Goal: Complete application form: Complete application form

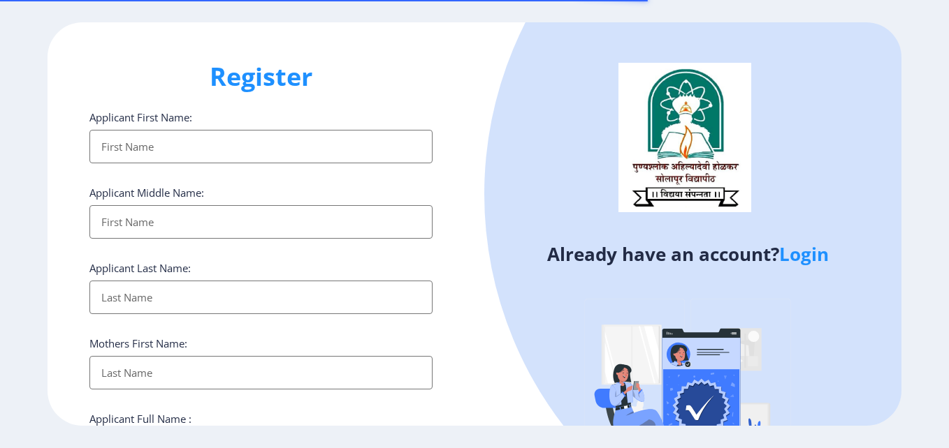
select select
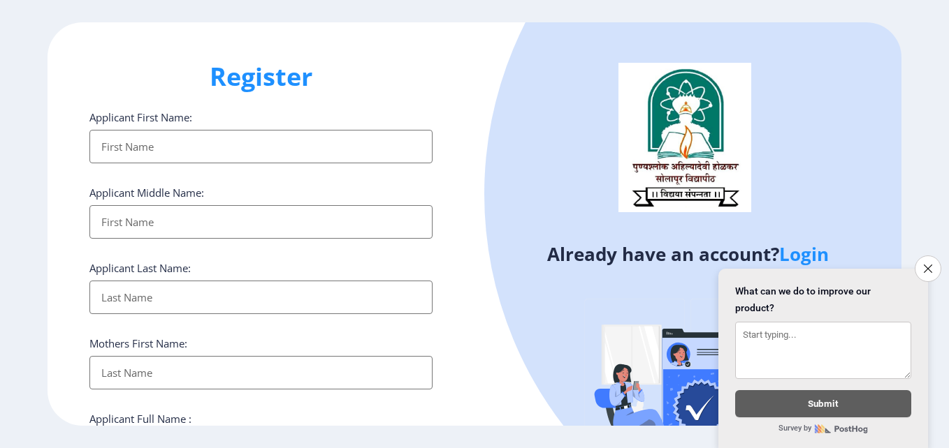
click at [167, 147] on input "Applicant First Name:" at bounding box center [260, 147] width 343 height 34
drag, startPoint x: 245, startPoint y: 147, endPoint x: 55, endPoint y: 170, distance: 191.5
click at [55, 170] on div "Register Applicant First Name: [PERSON_NAME] Applicant Middle Name: Applicant L…" at bounding box center [261, 224] width 427 height 404
type input "[PERSON_NAME]"
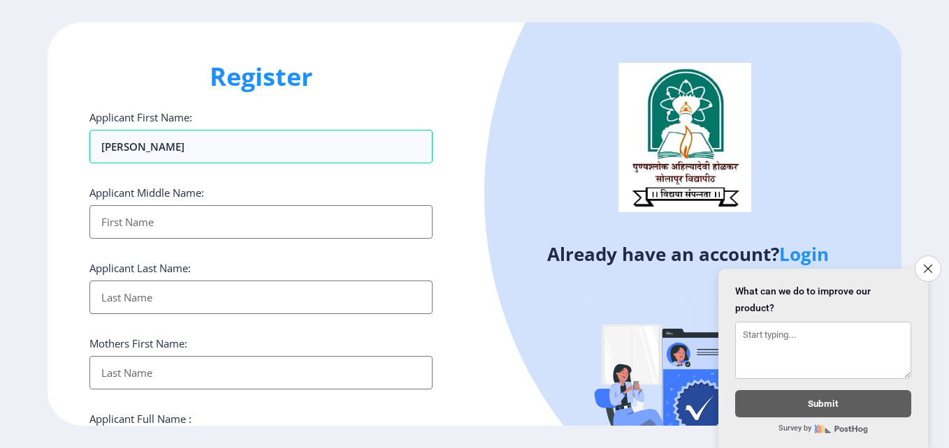
click at [101, 224] on input "Applicant First Name:" at bounding box center [260, 222] width 343 height 34
type input "[PERSON_NAME]"
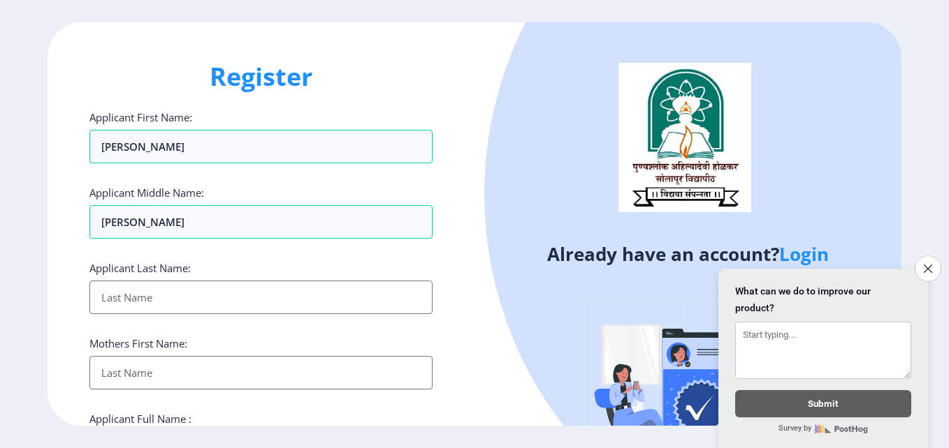
click at [104, 301] on input "Applicant First Name:" at bounding box center [260, 298] width 343 height 34
type input "Jadhav"
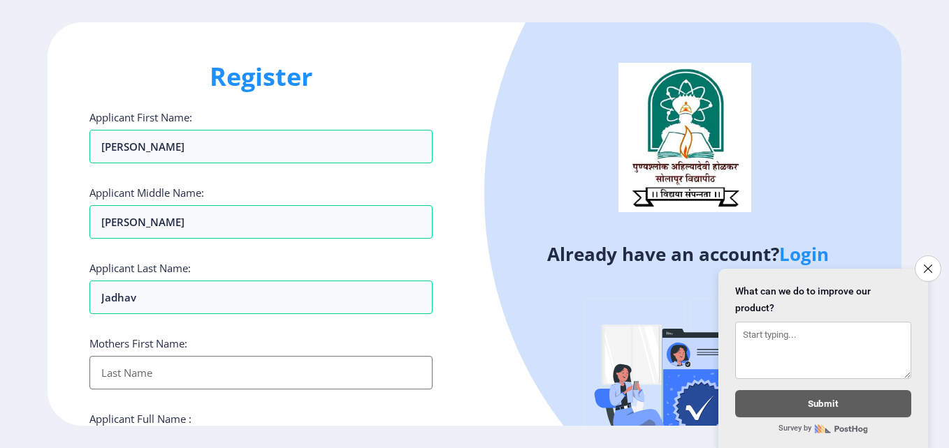
click at [98, 364] on input "Applicant First Name:" at bounding box center [260, 373] width 343 height 34
type input "Rukmini"
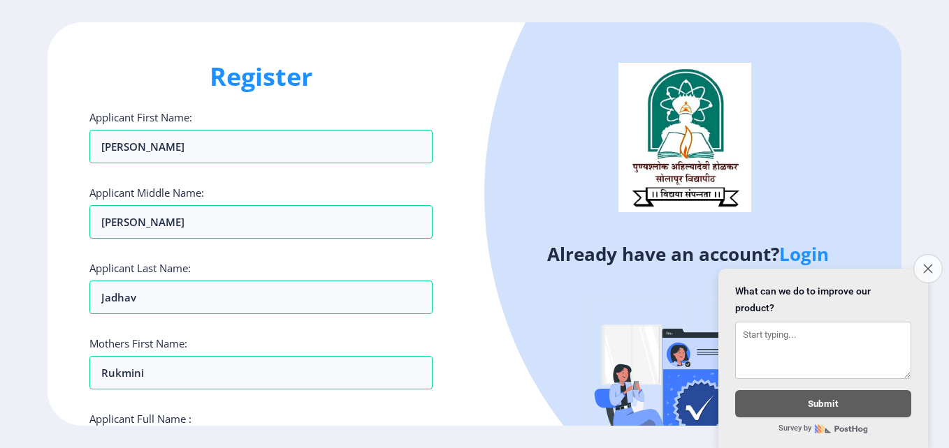
click at [926, 264] on icon "Close survey" at bounding box center [927, 268] width 9 height 9
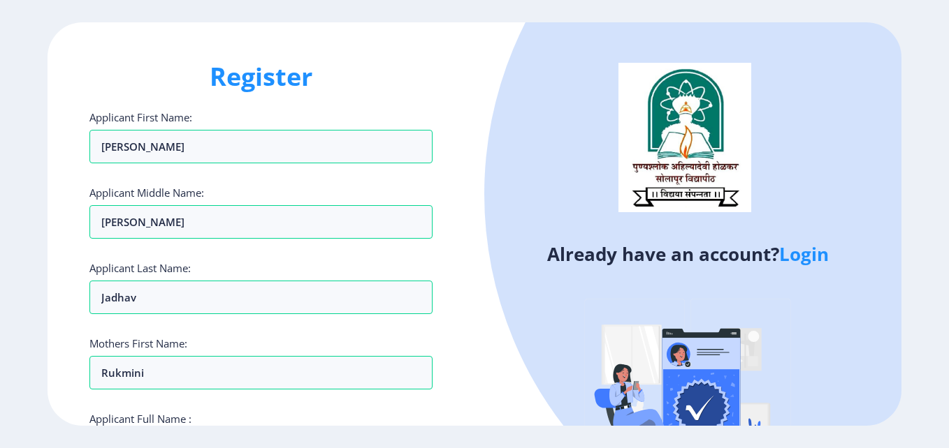
click at [485, 319] on div "Already have an account? Login" at bounding box center [687, 269] width 427 height 495
click at [433, 374] on div "Register Applicant First Name: Arvind Applicant Middle Name: Baburao Applicant …" at bounding box center [261, 224] width 427 height 404
click at [180, 434] on div "Register Applicant First Name: Arvind Applicant Middle Name: Baburao Applicant …" at bounding box center [474, 224] width 949 height 448
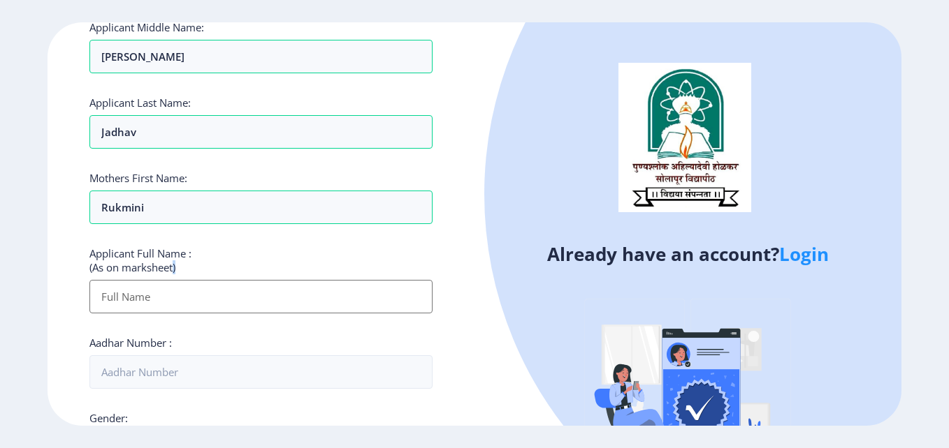
scroll to position [419, 0]
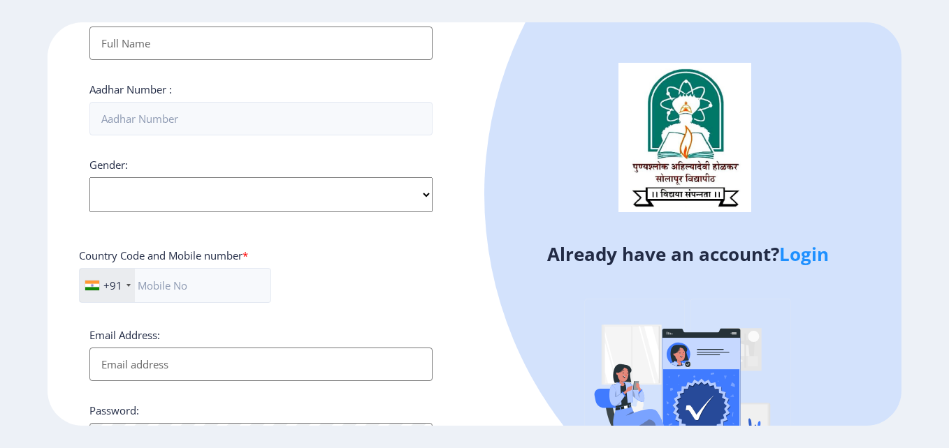
click at [136, 44] on input "Applicant First Name:" at bounding box center [260, 44] width 343 height 34
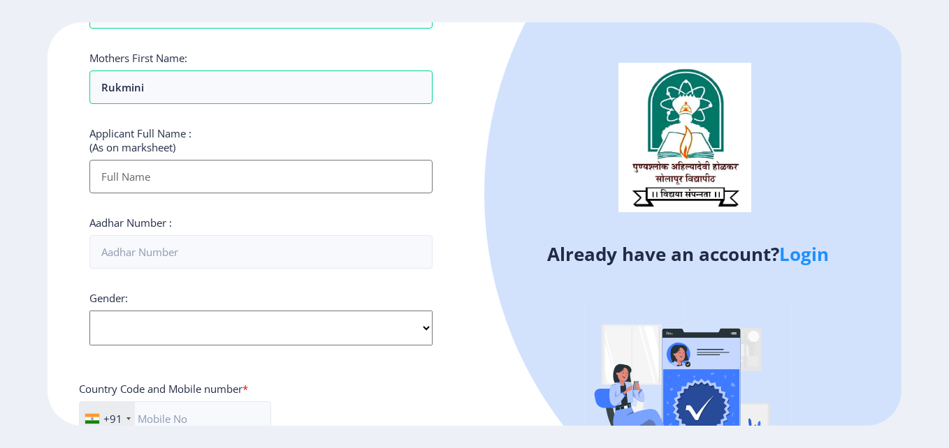
scroll to position [279, 0]
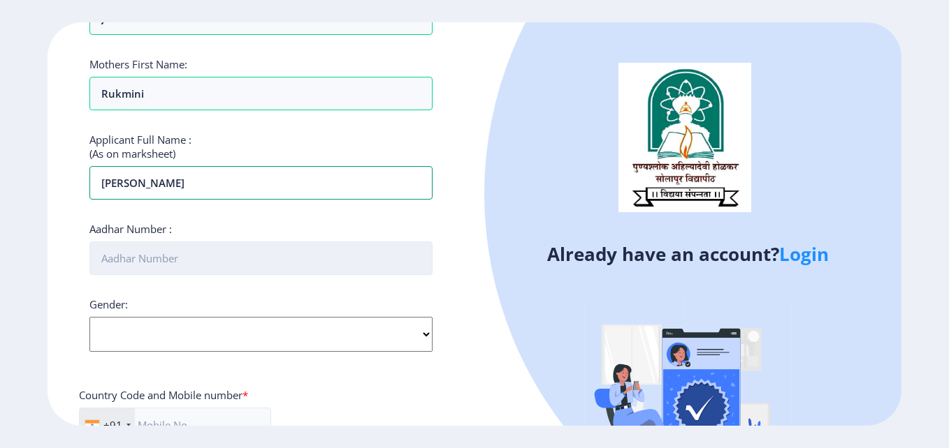
type input "[PERSON_NAME]"
click at [194, 249] on input "Aadhar Number :" at bounding box center [260, 259] width 343 height 34
type input "774243149040"
click at [142, 337] on select "Select Gender Male Female Other" at bounding box center [260, 334] width 343 height 35
select select "Male"
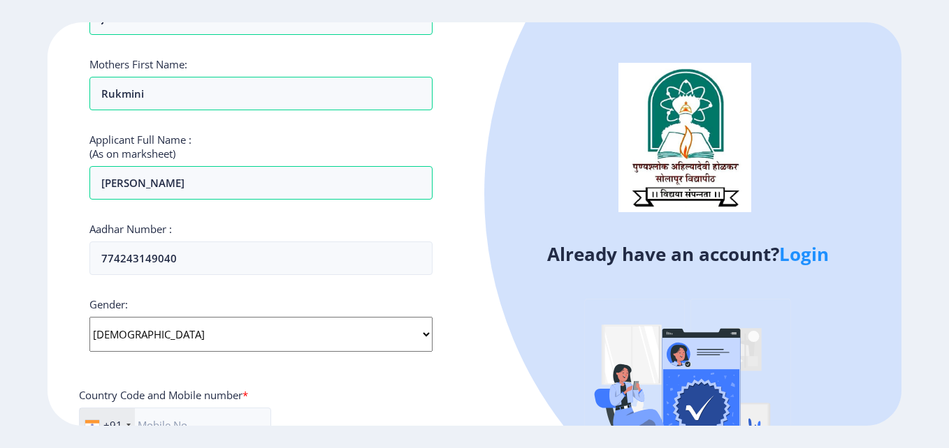
click at [89, 317] on select "Select Gender Male Female Other" at bounding box center [260, 334] width 343 height 35
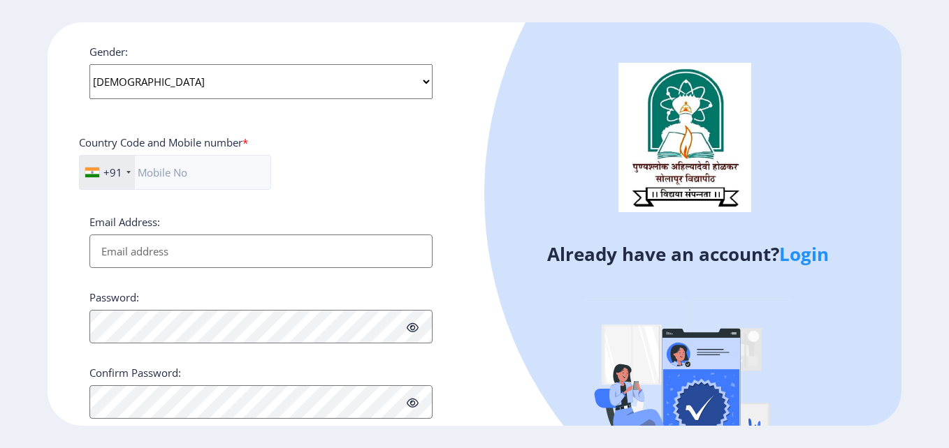
scroll to position [569, 0]
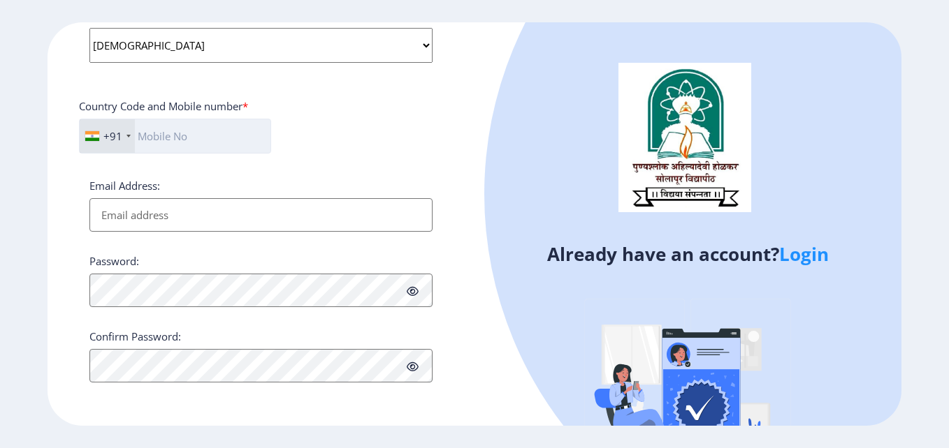
click at [164, 142] on input "text" at bounding box center [175, 136] width 192 height 35
type input "8153855476"
click at [48, 178] on div "Register Applicant First Name: Arvind Applicant Middle Name: Baburao Applicant …" at bounding box center [261, 224] width 427 height 404
click at [214, 219] on input "Email Address:" at bounding box center [260, 215] width 343 height 34
type input "[EMAIL_ADDRESS][DOMAIN_NAME]"
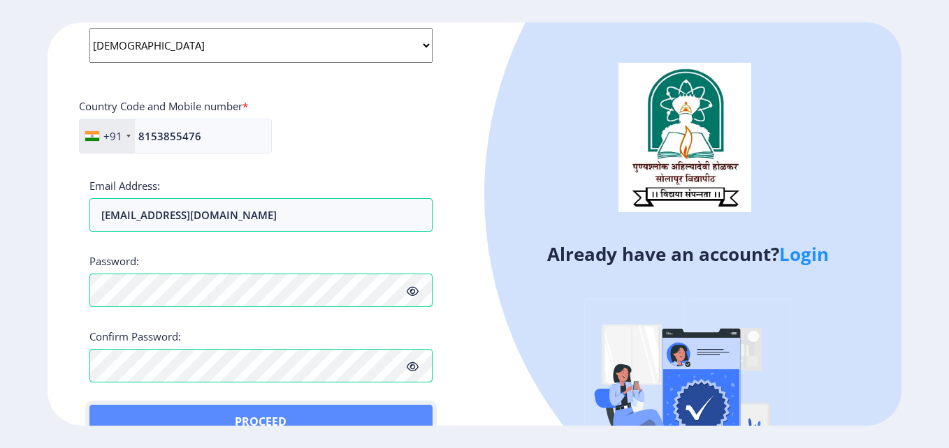
click at [123, 416] on button "Proceed" at bounding box center [260, 422] width 343 height 34
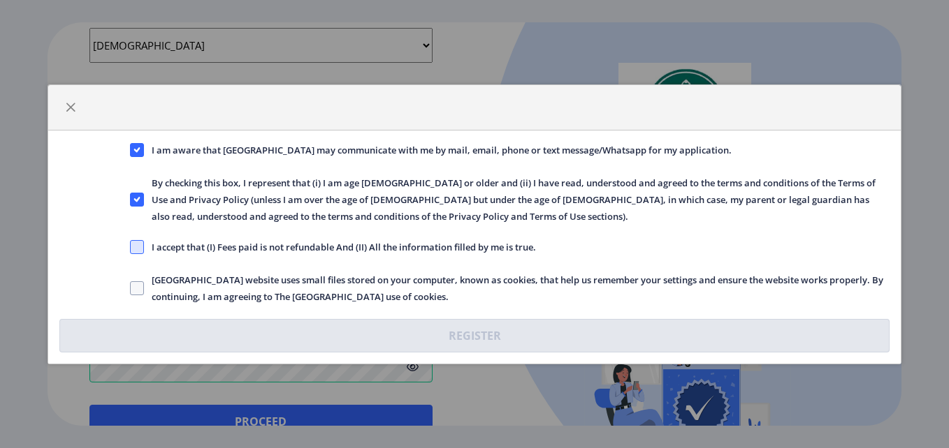
click at [135, 254] on span at bounding box center [137, 247] width 14 height 14
click at [131, 247] on input "I accept that (I) Fees paid is not refundable And (II) All the information fill…" at bounding box center [130, 247] width 1 height 1
checkbox input "true"
click at [135, 284] on span at bounding box center [137, 289] width 14 height 14
click at [131, 288] on input "Solapur University website uses small files stored on your computer, known as c…" at bounding box center [130, 288] width 1 height 1
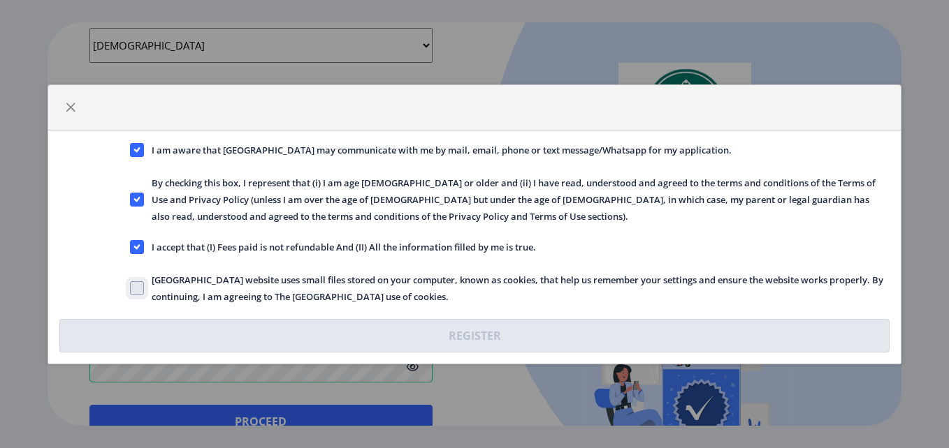
checkbox input "true"
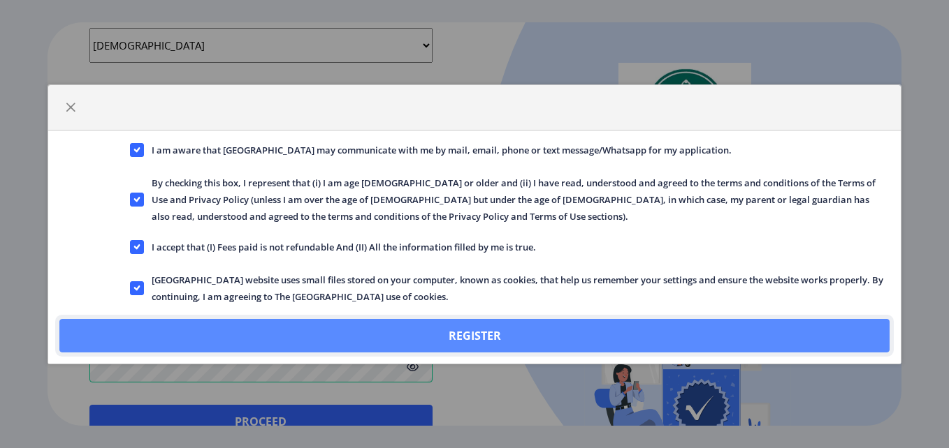
click at [418, 332] on button "Register" at bounding box center [474, 336] width 830 height 34
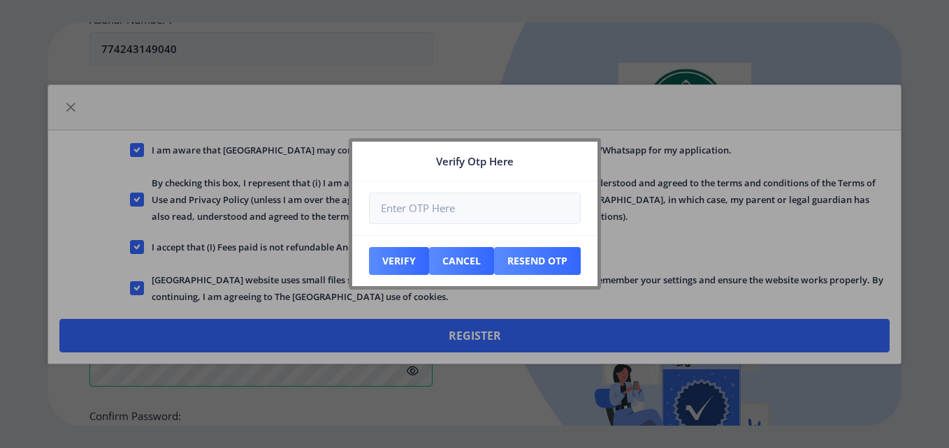
scroll to position [648, 0]
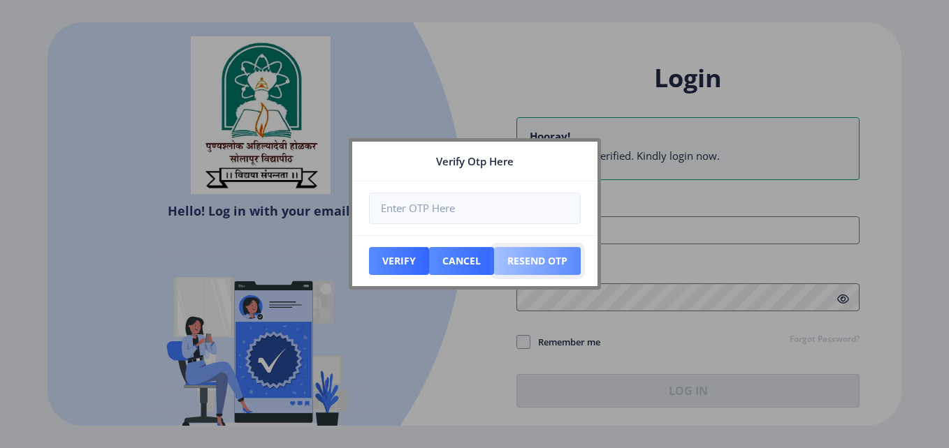
click at [526, 259] on button "Resend Otp" at bounding box center [537, 261] width 87 height 28
click at [559, 261] on button "Resend Otp" at bounding box center [537, 261] width 87 height 28
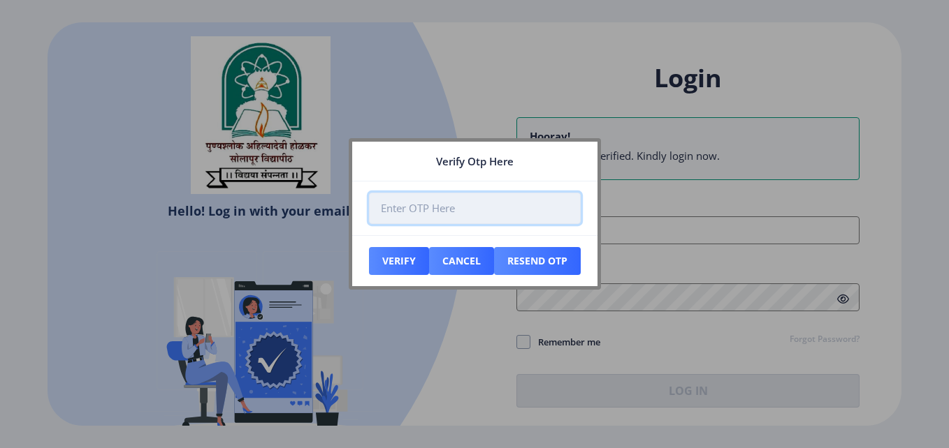
click at [420, 205] on input "number" at bounding box center [475, 208] width 212 height 31
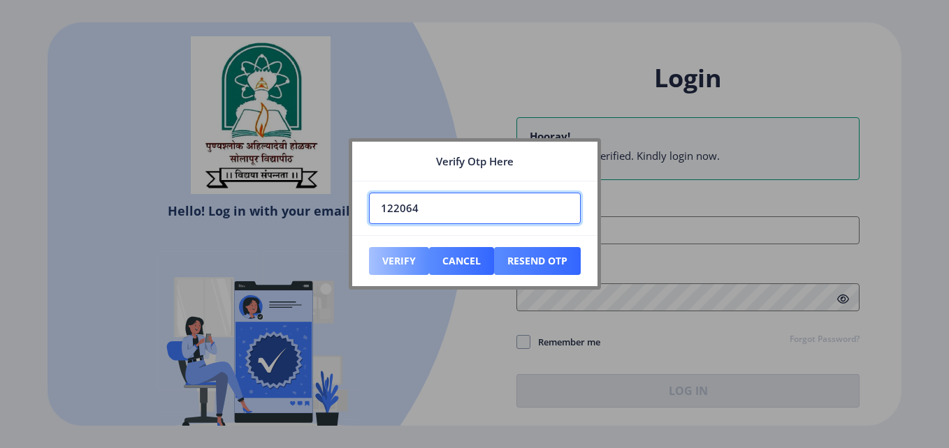
type input "122064"
click at [398, 258] on button "Verify" at bounding box center [399, 261] width 60 height 28
click at [404, 265] on button "Verify" at bounding box center [399, 261] width 60 height 28
click at [404, 266] on button "Verify" at bounding box center [399, 261] width 60 height 28
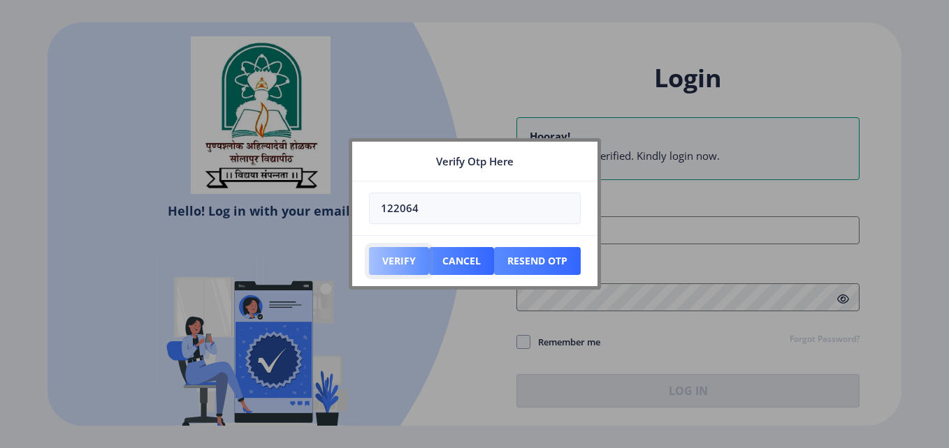
click at [404, 266] on button "Verify" at bounding box center [399, 261] width 60 height 28
click at [539, 255] on button "Resend Otp" at bounding box center [537, 261] width 87 height 28
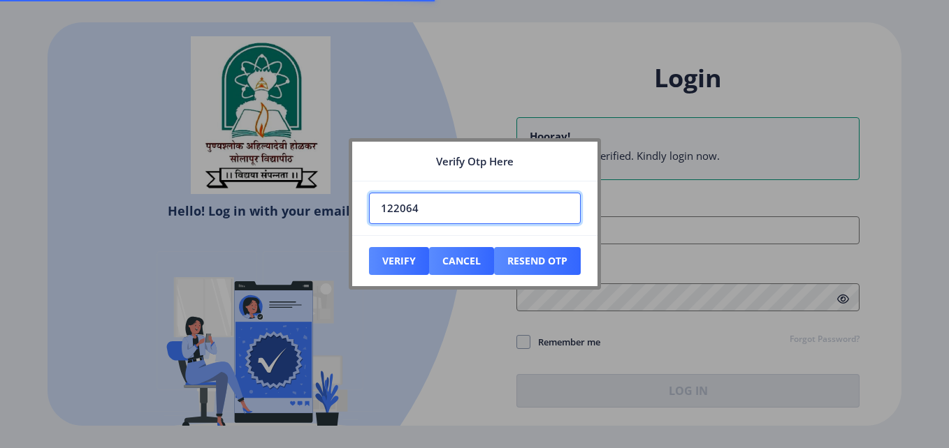
drag, startPoint x: 467, startPoint y: 210, endPoint x: 292, endPoint y: 225, distance: 175.2
click at [292, 225] on div "Verify Otp Here 122064 Verify Cancel Resend Otp" at bounding box center [474, 224] width 949 height 448
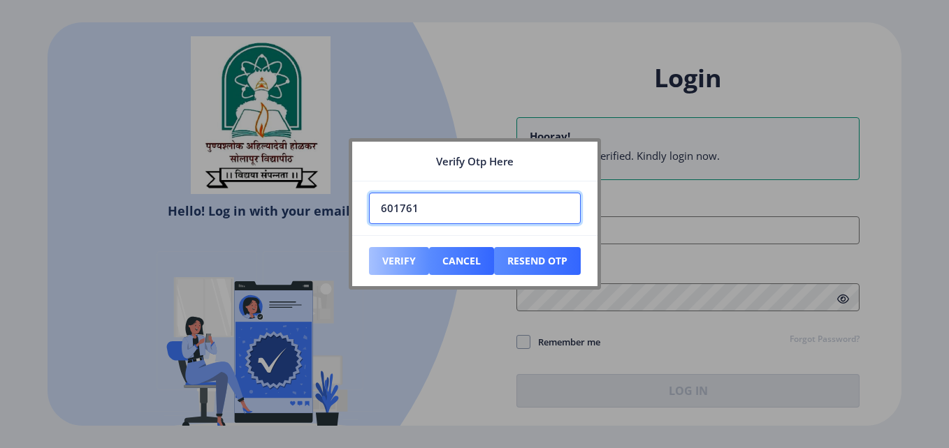
type input "601761"
click at [379, 258] on button "Verify" at bounding box center [399, 261] width 60 height 28
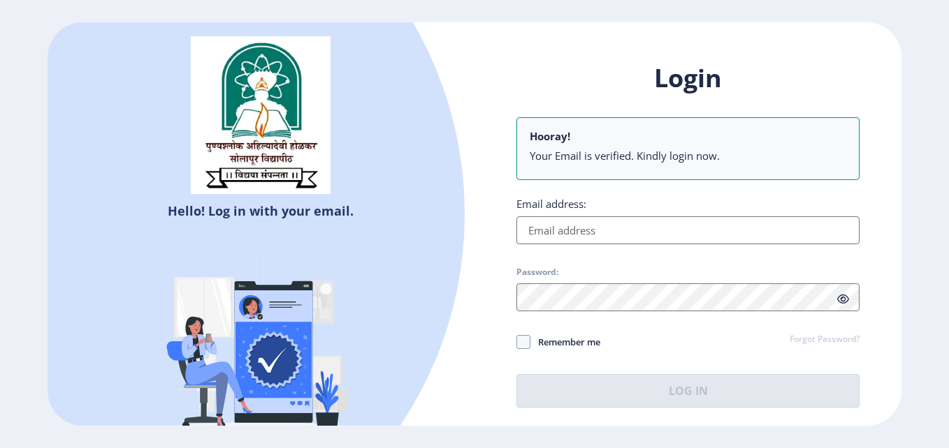
click at [568, 226] on input "Email address:" at bounding box center [687, 231] width 343 height 28
type input "[EMAIL_ADDRESS][DOMAIN_NAME]"
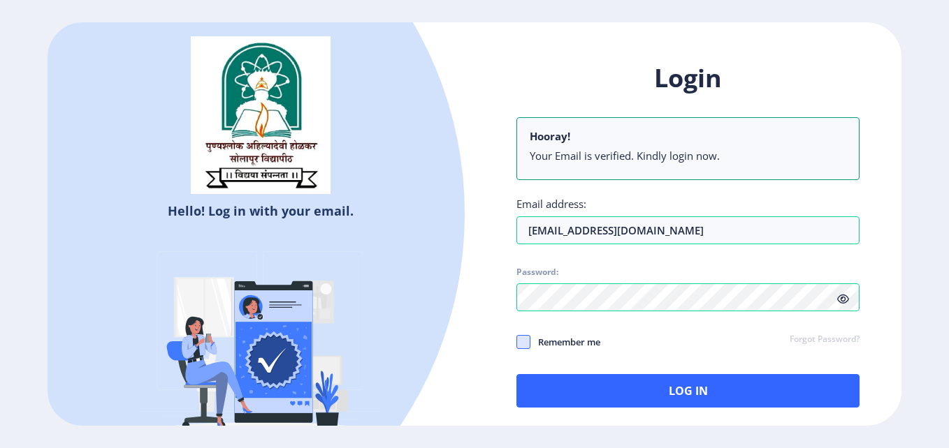
click at [525, 344] on span at bounding box center [523, 342] width 14 height 14
click at [517, 343] on input "Remember me" at bounding box center [516, 342] width 1 height 1
checkbox input "true"
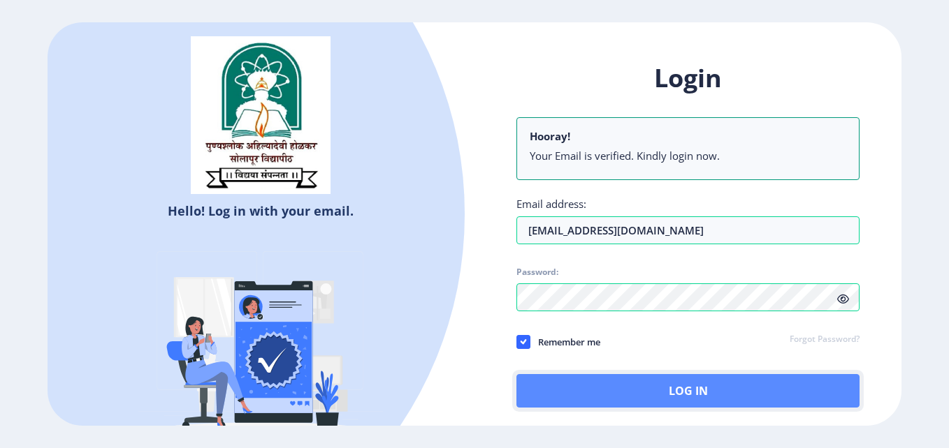
click at [604, 386] on button "Log In" at bounding box center [687, 391] width 343 height 34
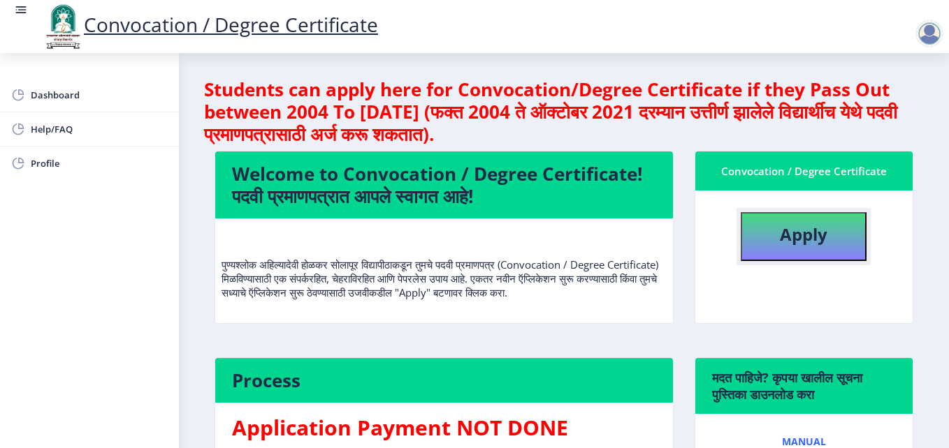
click at [795, 243] on b "Apply" at bounding box center [804, 234] width 48 height 23
select select
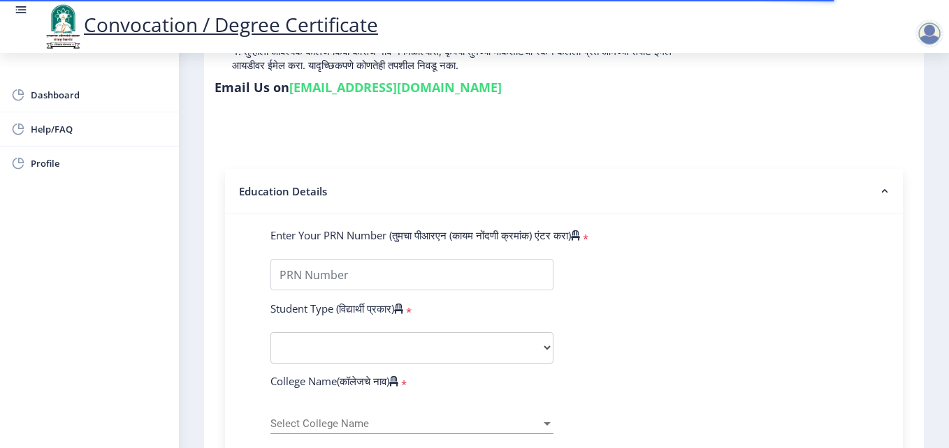
scroll to position [279, 0]
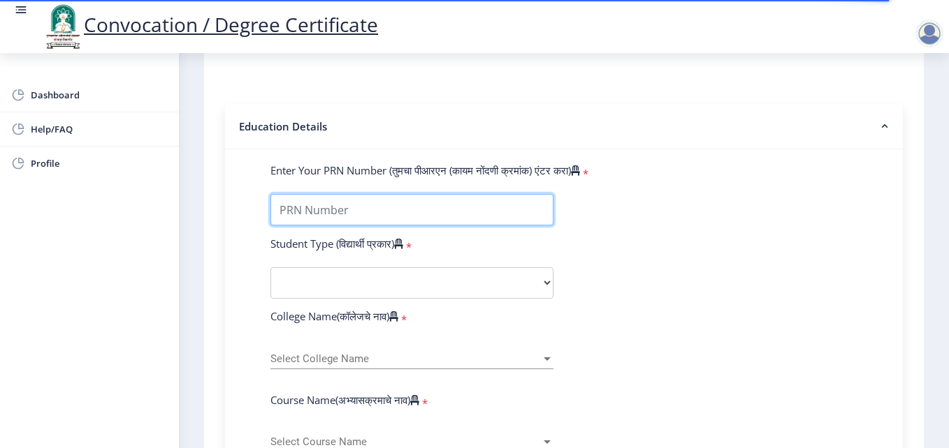
click at [386, 210] on input "Enter Your PRN Number (तुमचा पीआरएन (कायम नोंदणी क्रमांक) एंटर करा)" at bounding box center [411, 209] width 283 height 31
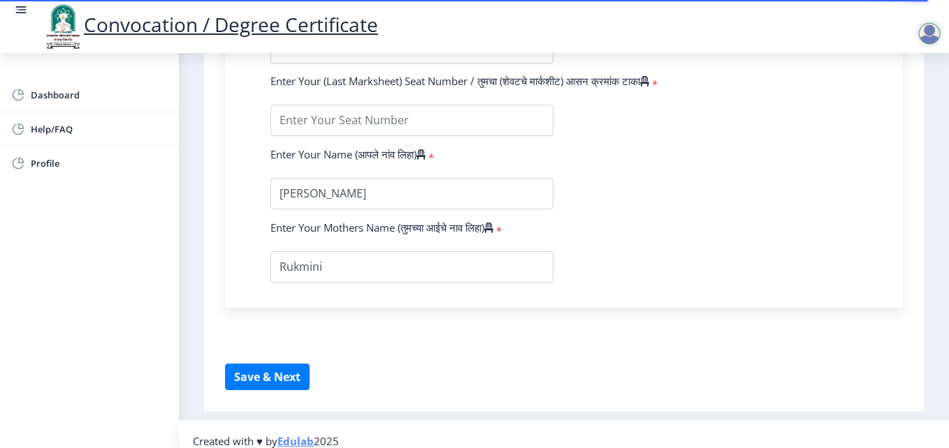
scroll to position [914, 0]
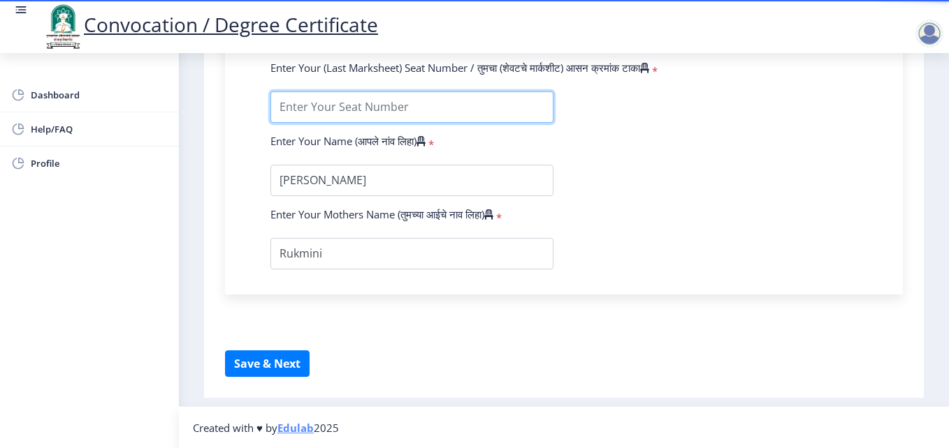
click at [370, 103] on input "textarea" at bounding box center [411, 107] width 283 height 31
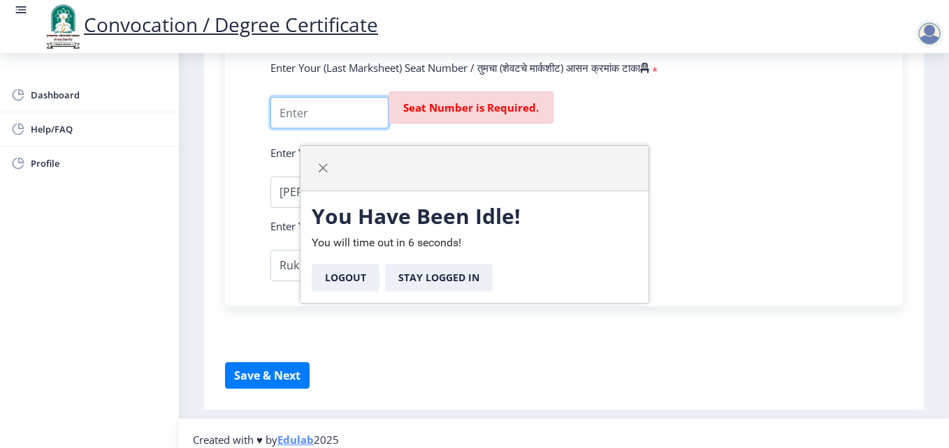
select select
click at [319, 170] on span "button" at bounding box center [322, 168] width 11 height 11
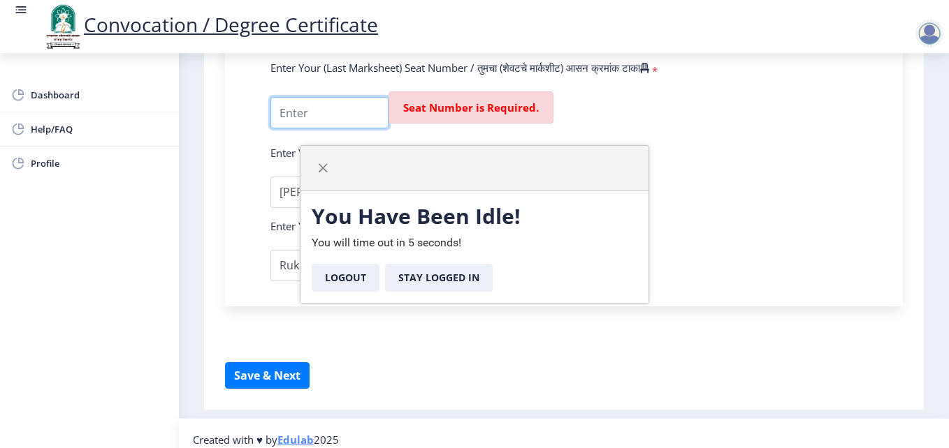
click at [314, 111] on input "textarea" at bounding box center [329, 112] width 118 height 31
click at [470, 274] on button "Stay Logged In" at bounding box center [439, 278] width 108 height 28
click at [448, 275] on button "Stay Logged In" at bounding box center [439, 278] width 108 height 28
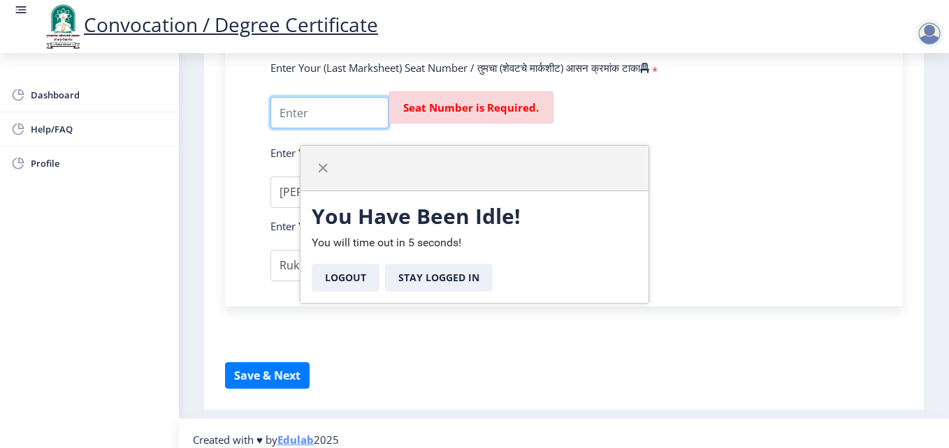
click at [336, 108] on input "textarea" at bounding box center [329, 112] width 118 height 31
click at [325, 170] on span "button" at bounding box center [322, 168] width 11 height 11
click at [298, 110] on input "textarea" at bounding box center [329, 112] width 118 height 31
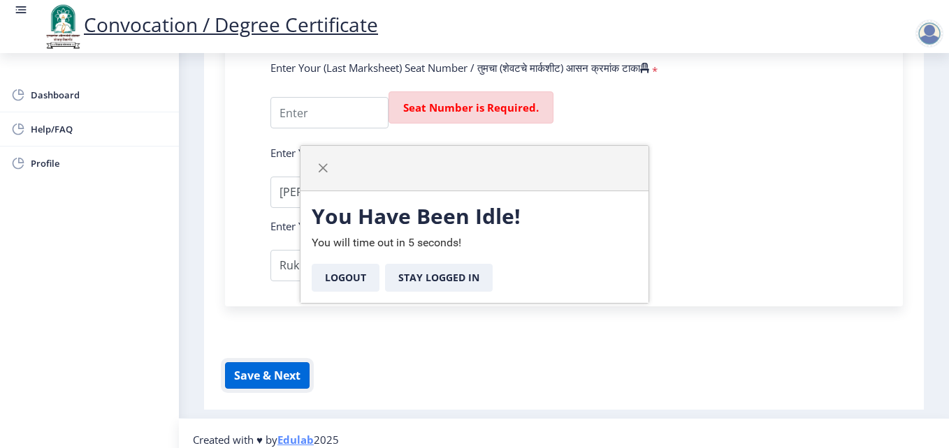
click at [255, 383] on button "Save & Next" at bounding box center [267, 376] width 85 height 27
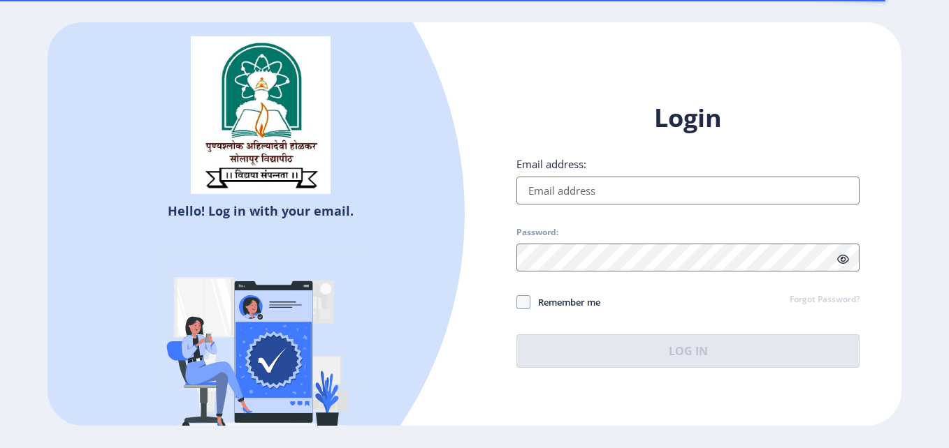
click at [609, 196] on input "Email address:" at bounding box center [687, 191] width 343 height 28
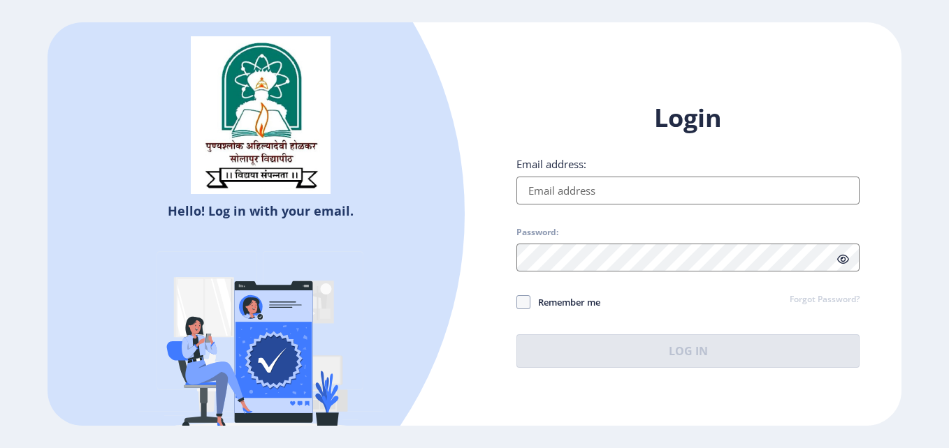
type input "[EMAIL_ADDRESS][DOMAIN_NAME]"
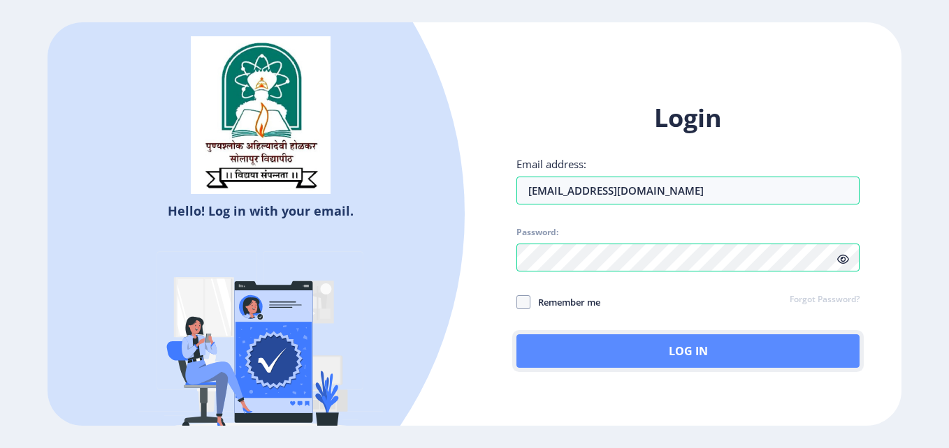
click at [629, 347] on button "Log In" at bounding box center [687, 352] width 343 height 34
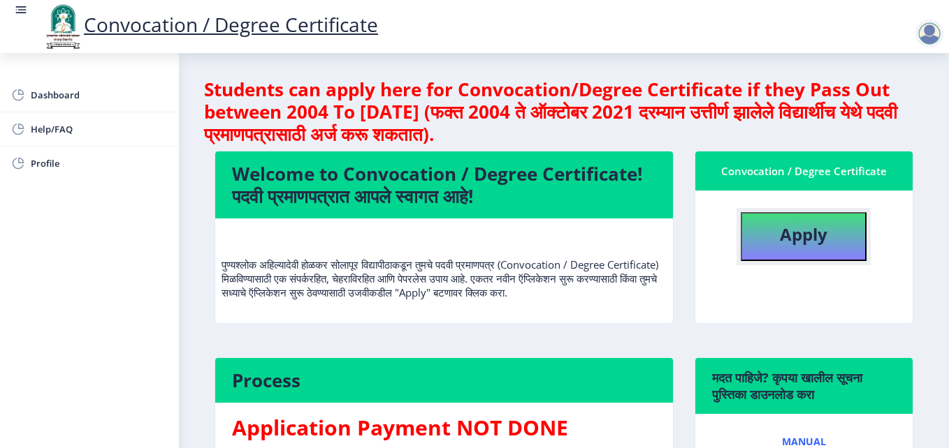
click at [803, 228] on b "Apply" at bounding box center [804, 234] width 48 height 23
select select
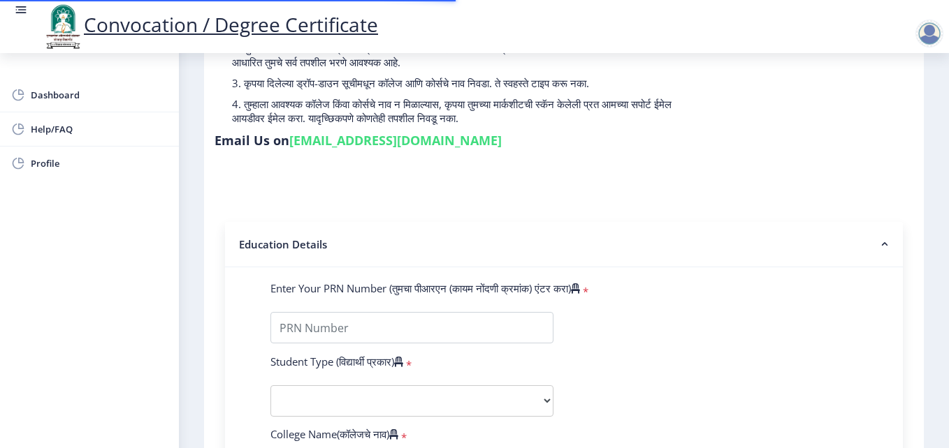
scroll to position [210, 0]
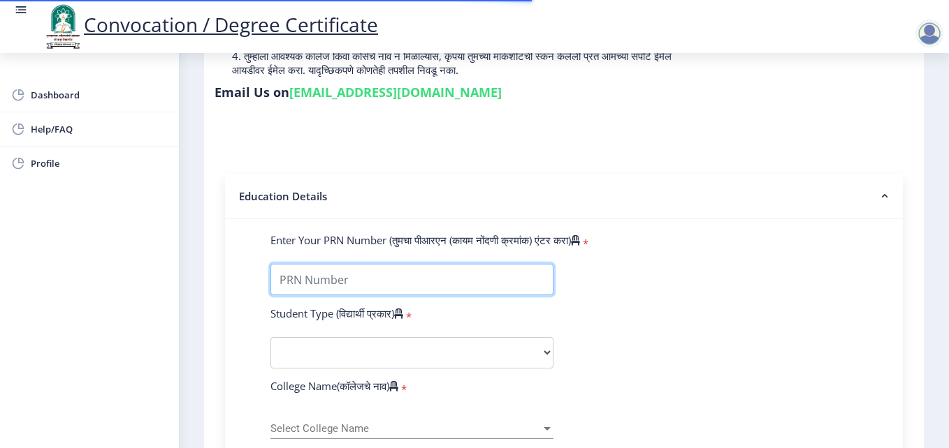
click at [349, 280] on input "Enter Your PRN Number (तुमचा पीआरएन (कायम नोंदणी क्रमांक) एंटर करा)" at bounding box center [411, 279] width 283 height 31
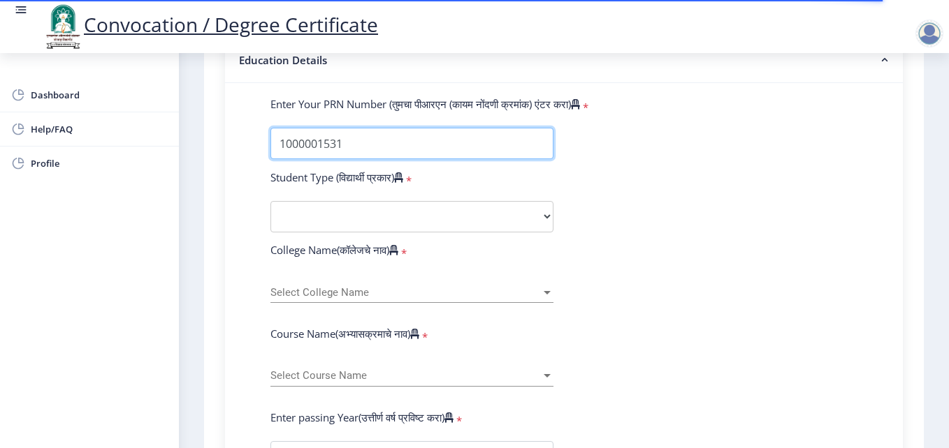
scroll to position [349, 0]
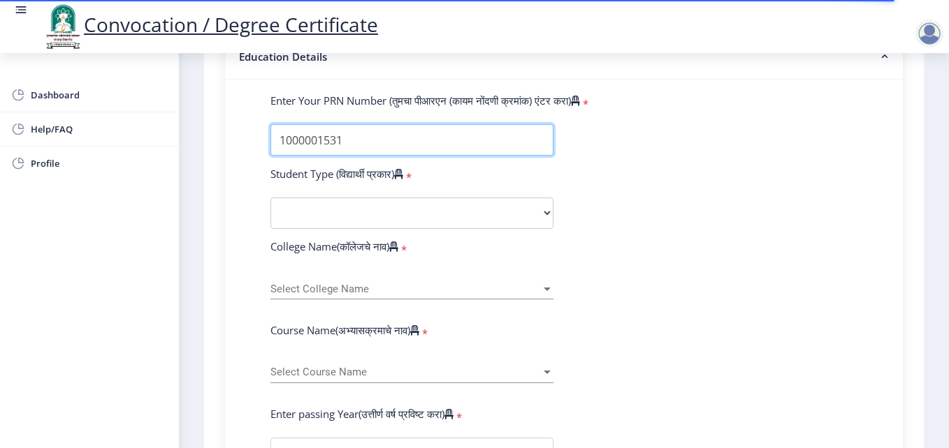
type input "1000001531"
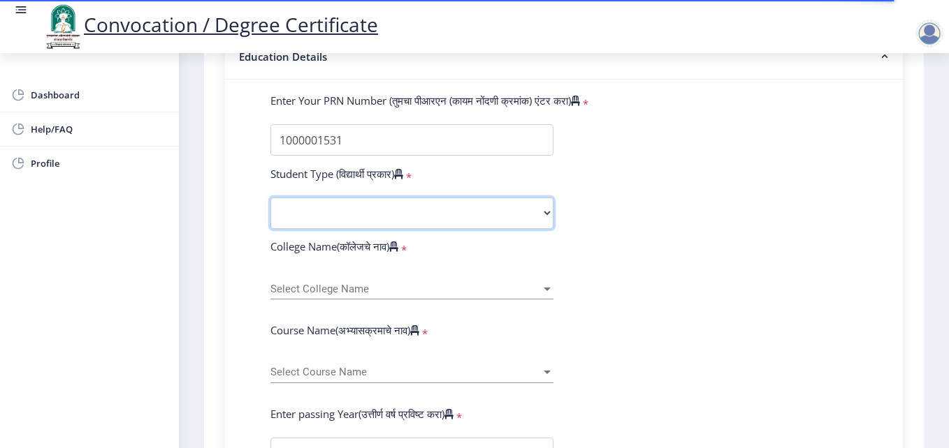
click at [477, 205] on select "Select Student Type Regular External" at bounding box center [411, 213] width 283 height 31
select select "Regular"
click at [270, 198] on select "Select Student Type Regular External" at bounding box center [411, 213] width 283 height 31
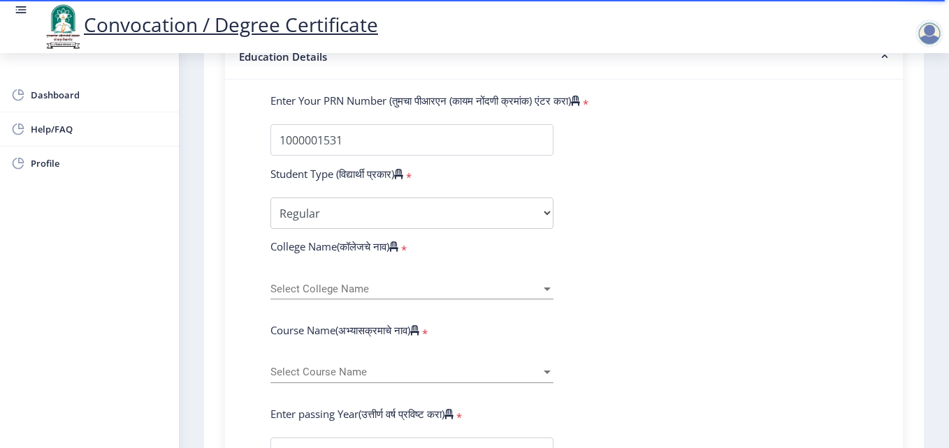
click at [321, 284] on span "Select College Name" at bounding box center [405, 290] width 270 height 12
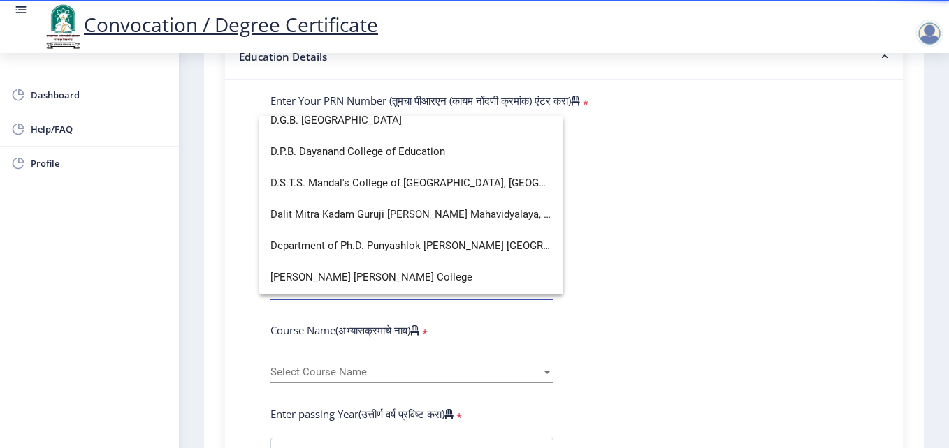
scroll to position [768, 0]
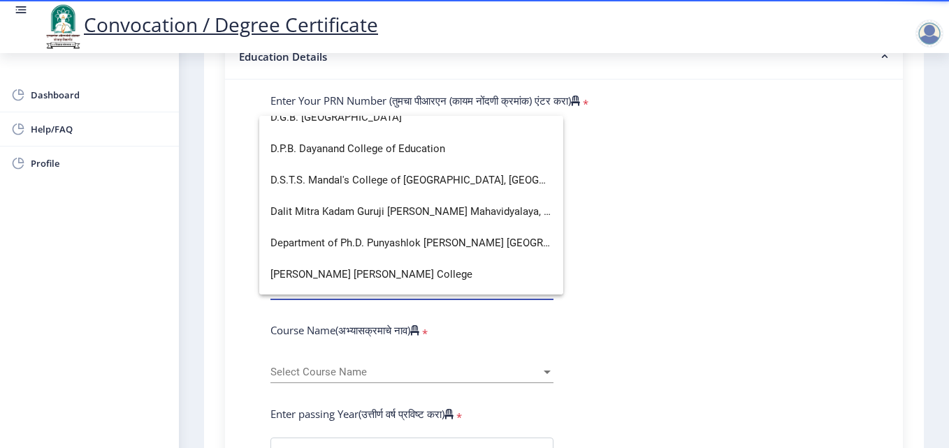
click at [791, 242] on div at bounding box center [474, 224] width 949 height 448
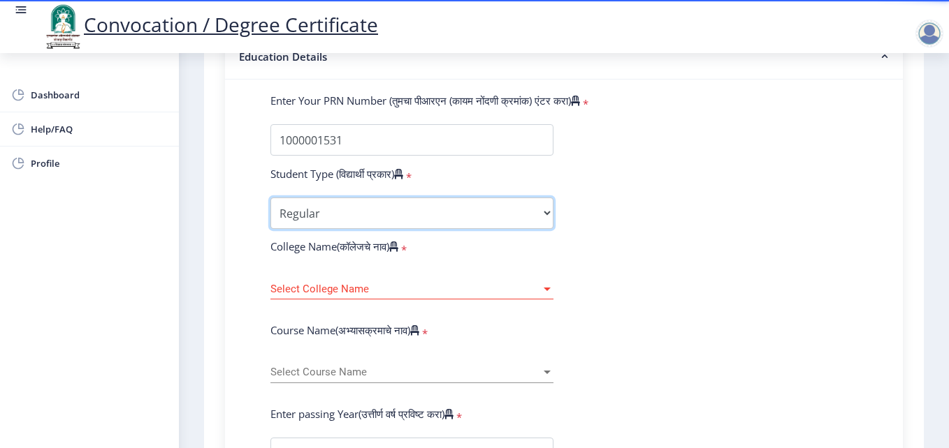
click at [427, 214] on select "Select Student Type Regular External" at bounding box center [411, 213] width 283 height 31
click at [270, 198] on select "Select Student Type Regular External" at bounding box center [411, 213] width 283 height 31
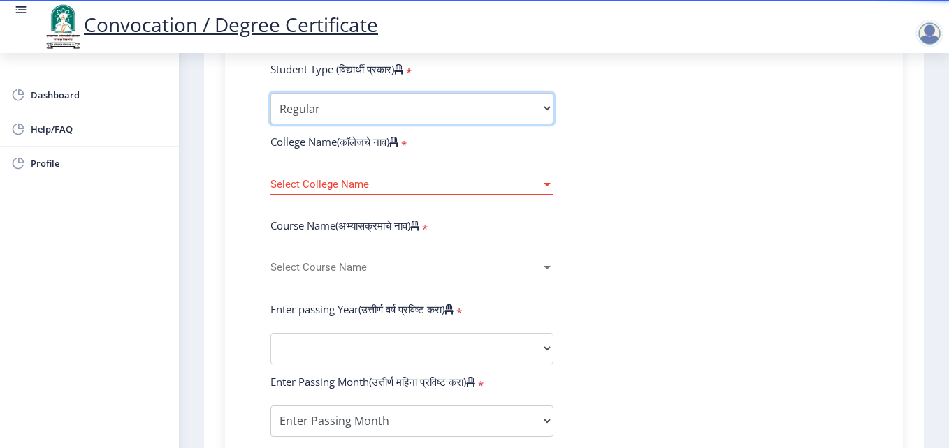
scroll to position [489, 0]
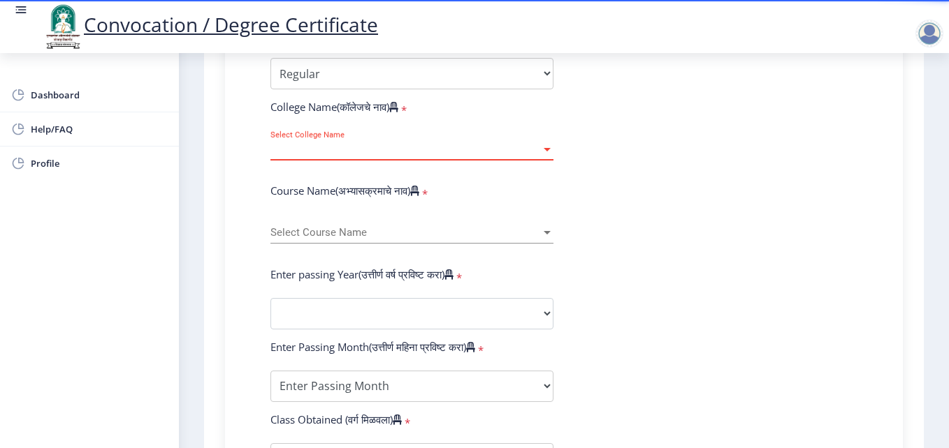
click at [520, 147] on span "Select College Name" at bounding box center [405, 150] width 270 height 12
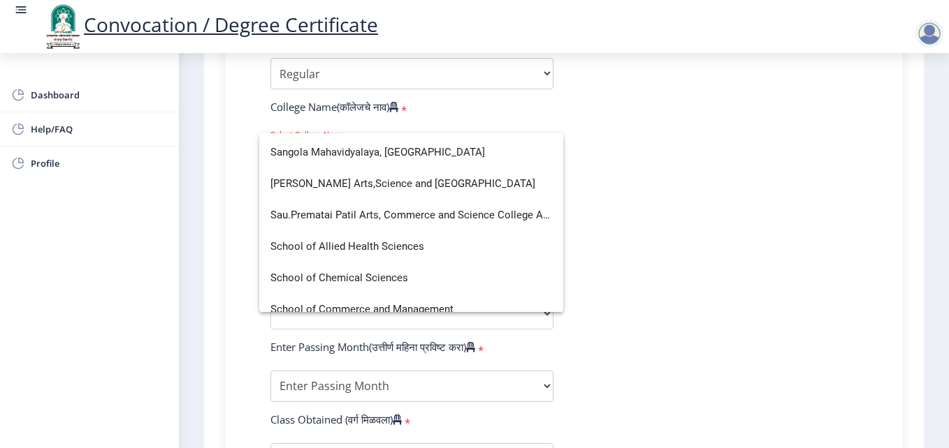
scroll to position [2864, 0]
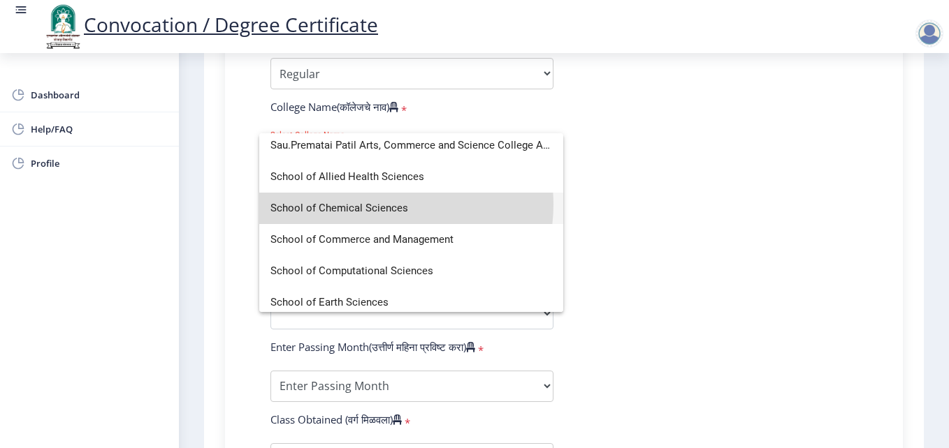
click at [383, 205] on span "School of Chemical Sciences" at bounding box center [411, 208] width 282 height 31
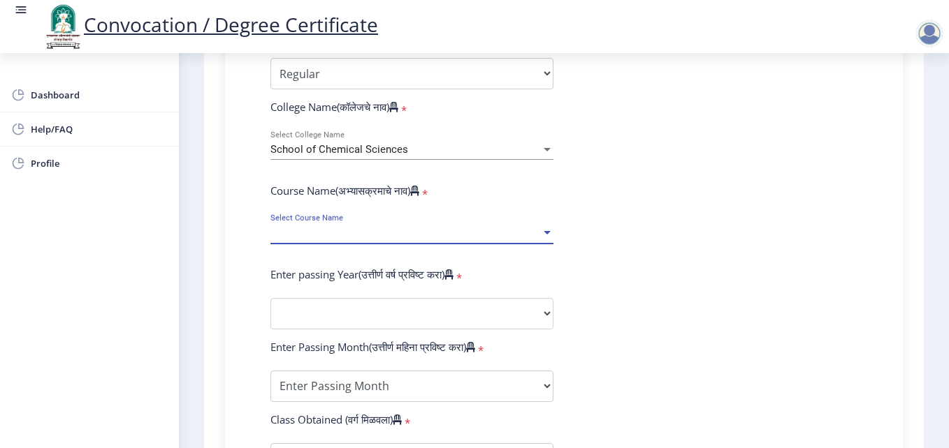
click at [322, 228] on span "Select Course Name" at bounding box center [405, 233] width 270 height 12
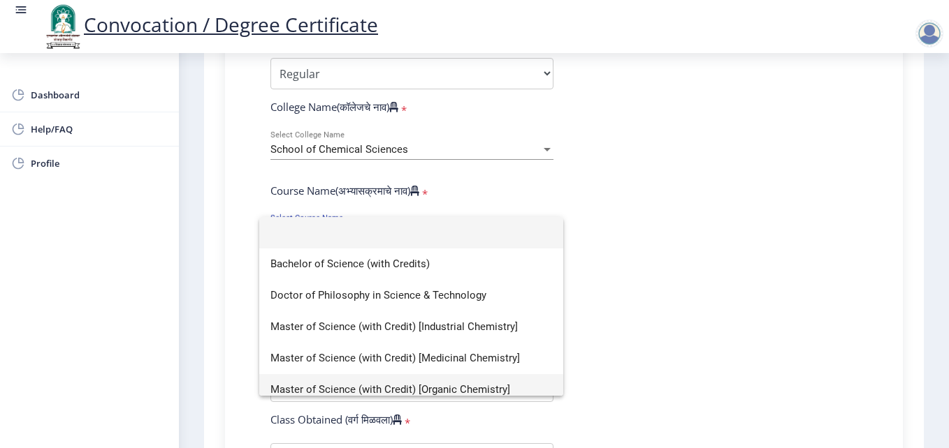
click at [424, 386] on span "Master of Science (with Credit) [Organic Chemistry]" at bounding box center [411, 389] width 282 height 31
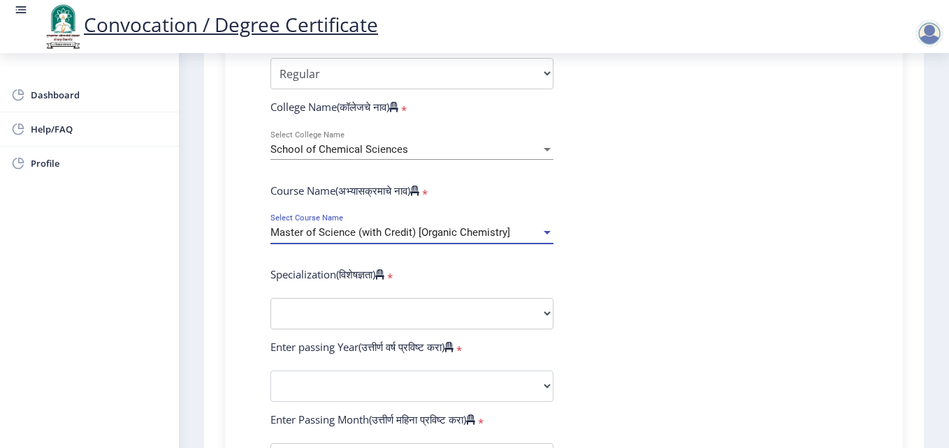
scroll to position [559, 0]
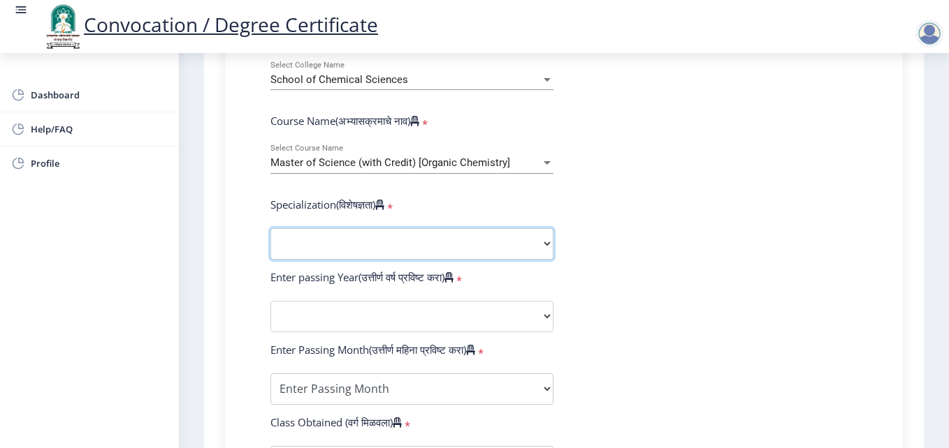
click at [409, 240] on select "Specialization Physics (Material Science) Mathematics Microbiology Organic Chem…" at bounding box center [411, 243] width 283 height 31
select select "Organic Chemistry"
click at [270, 228] on select "Specialization Physics (Material Science) Mathematics Microbiology Organic Chem…" at bounding box center [411, 243] width 283 height 31
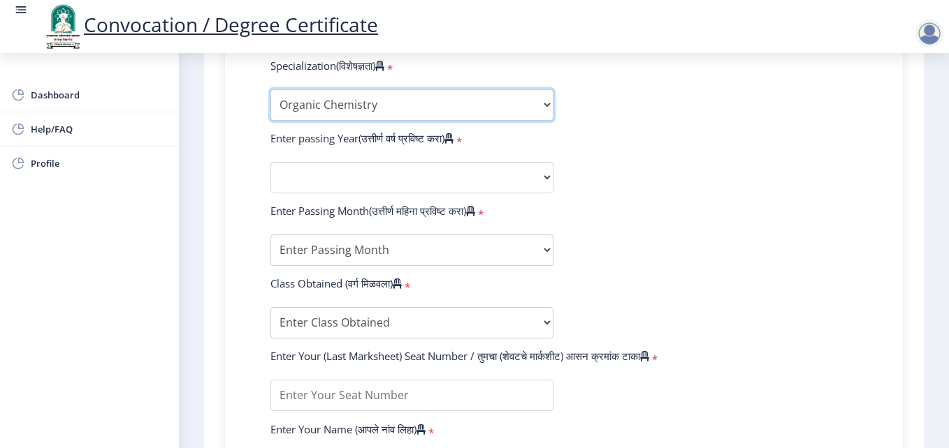
scroll to position [699, 0]
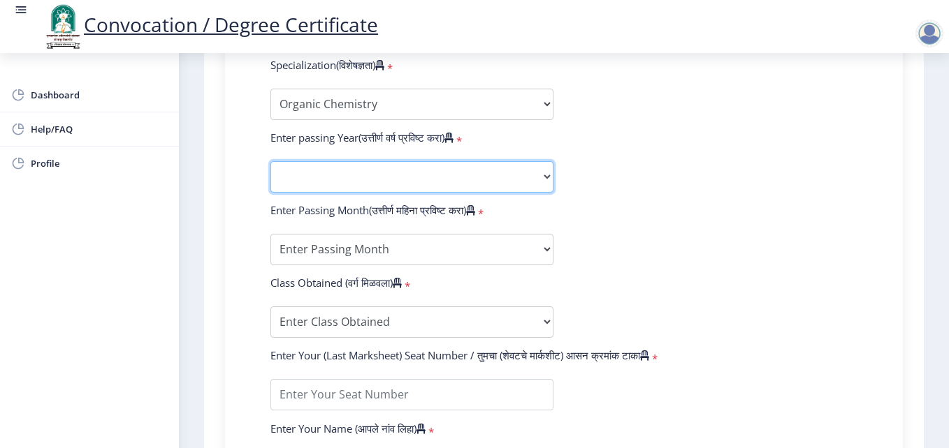
click at [348, 172] on select "2025 2024 2023 2022 2021 2020 2019 2018 2017 2016 2015 2014 2013 2012 2011 2010…" at bounding box center [411, 176] width 283 height 31
select select "2024"
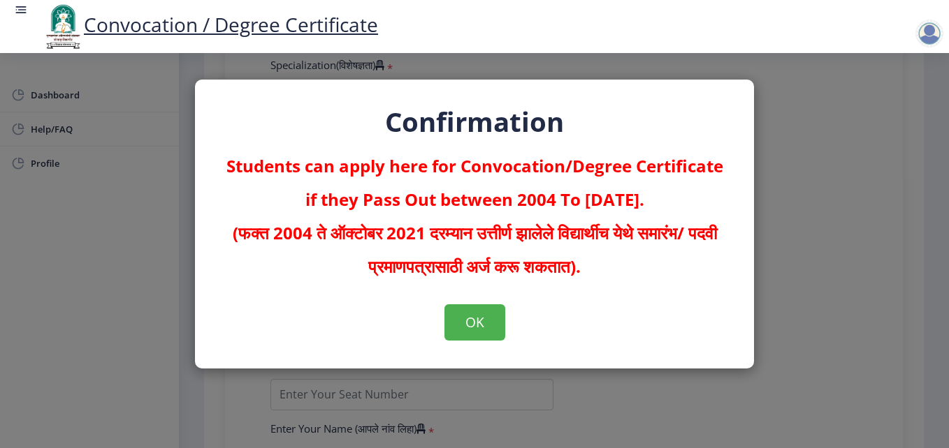
click at [299, 194] on ngx-studentfirststep-application "1 First step 2 Second step 3 Third step Instructions (सूचना) 1. पदवी प्रमाणपत्र…" at bounding box center [563, 20] width 719 height 1280
click at [476, 333] on button "OK" at bounding box center [474, 323] width 61 height 36
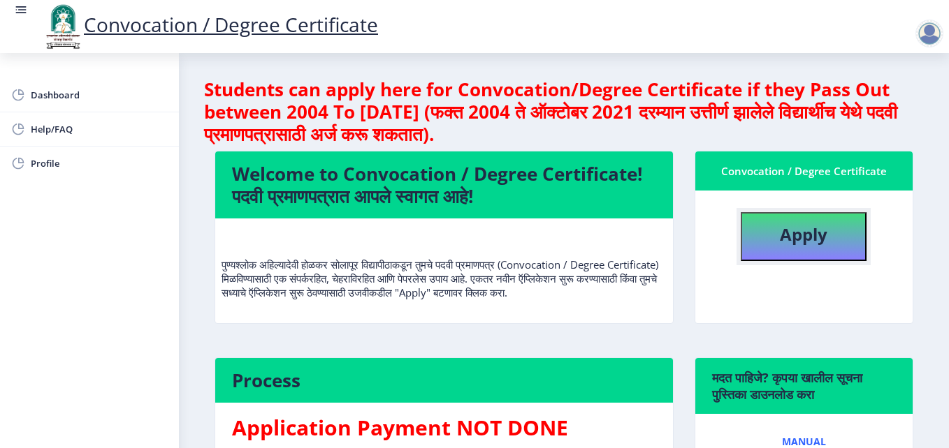
click at [780, 227] on b "Apply" at bounding box center [804, 234] width 48 height 23
select select
click at [826, 170] on div "Convocation / Degree Certificate" at bounding box center [804, 171] width 184 height 17
click at [815, 226] on b "Apply" at bounding box center [804, 234] width 48 height 23
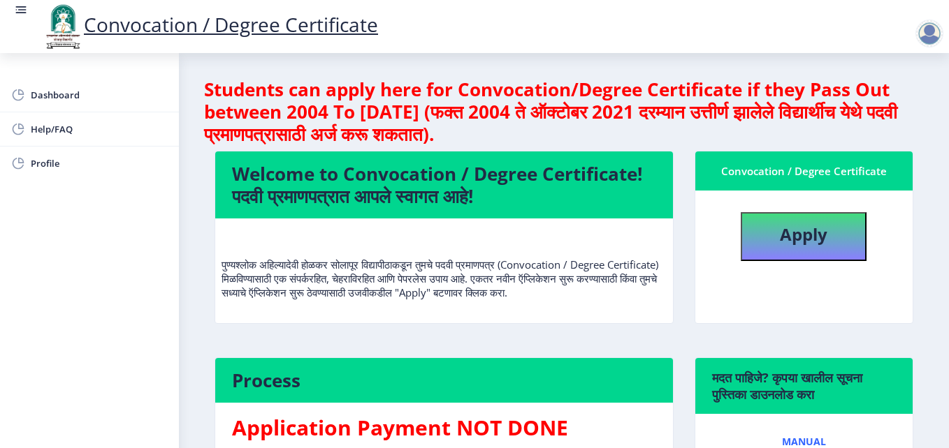
select select
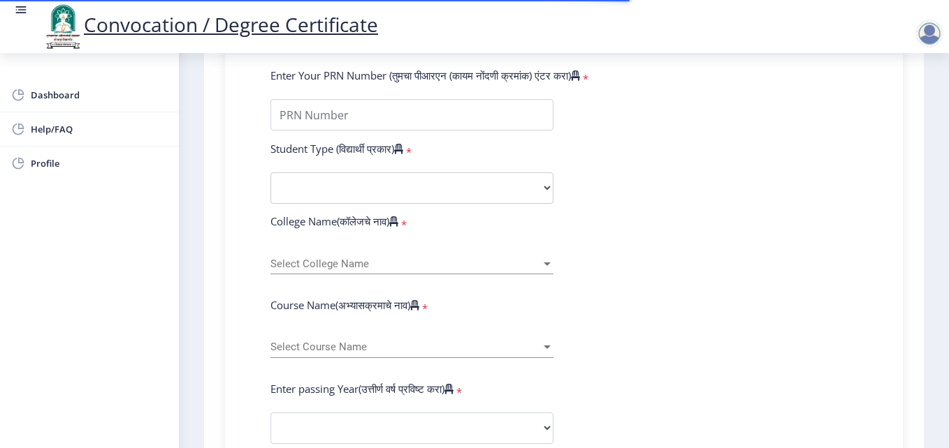
scroll to position [349, 0]
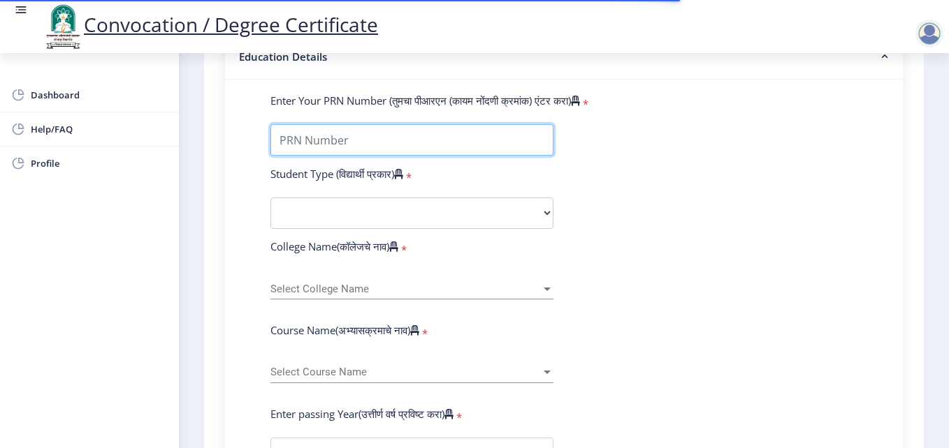
click at [333, 143] on input "Enter Your PRN Number (तुमचा पीआरएन (कायम नोंदणी क्रमांक) एंटर करा)" at bounding box center [411, 139] width 283 height 31
type input "1000001531"
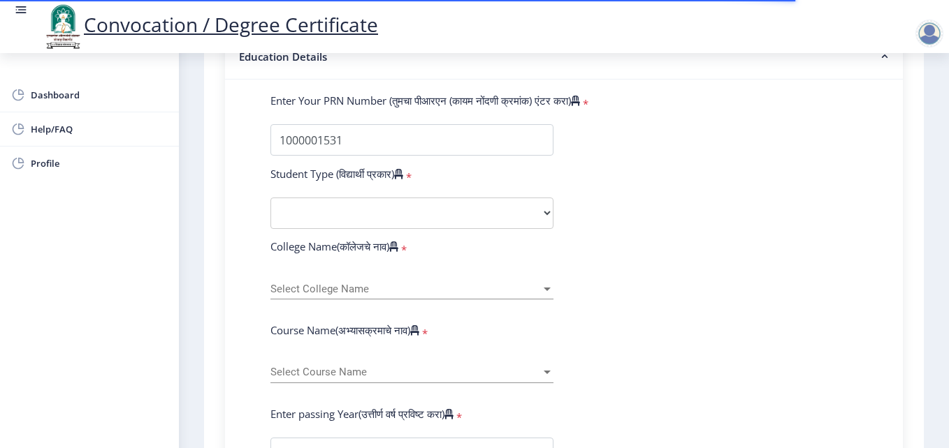
select select
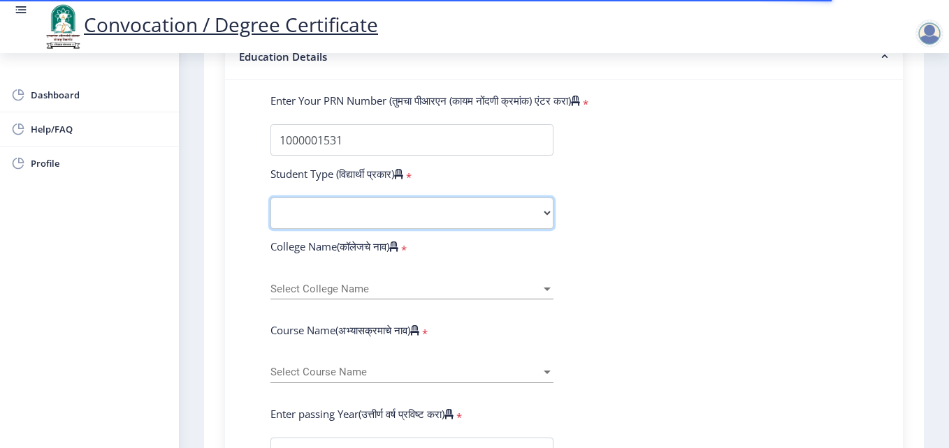
click at [372, 211] on select "Select Student Type Regular External" at bounding box center [411, 213] width 283 height 31
select select "Regular"
click at [270, 198] on select "Select Student Type Regular External" at bounding box center [411, 213] width 283 height 31
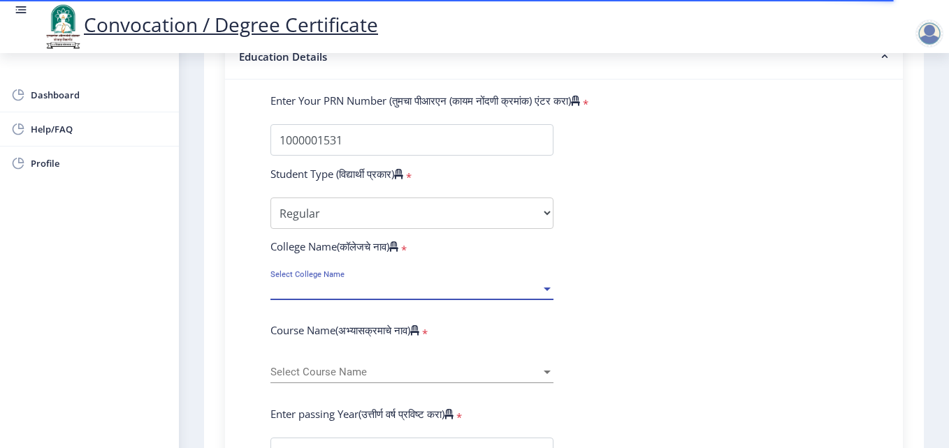
click at [341, 288] on span "Select College Name" at bounding box center [405, 290] width 270 height 12
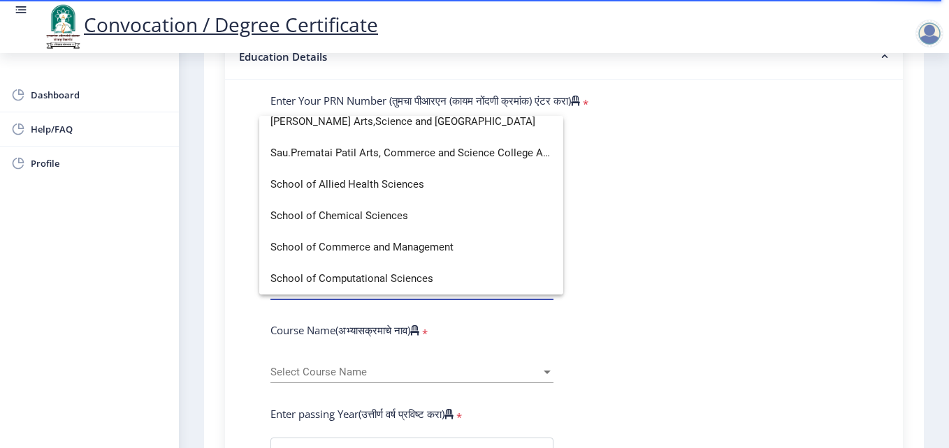
scroll to position [2864, 0]
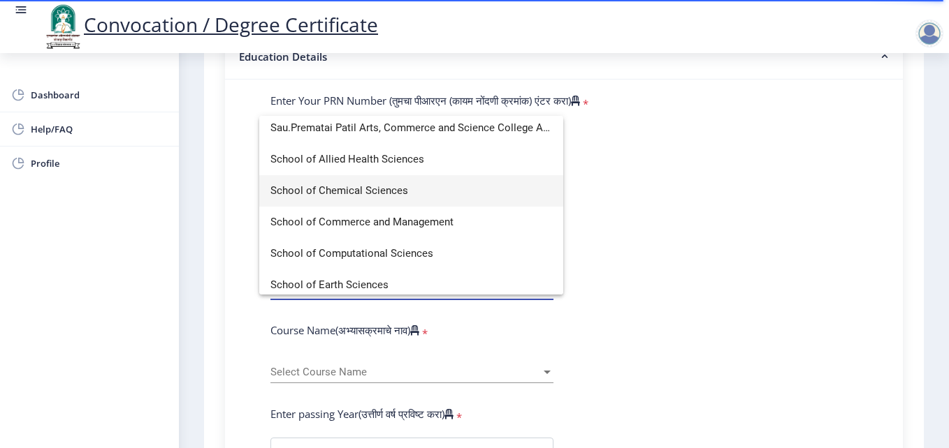
click at [375, 189] on span "School of Chemical Sciences" at bounding box center [411, 190] width 282 height 31
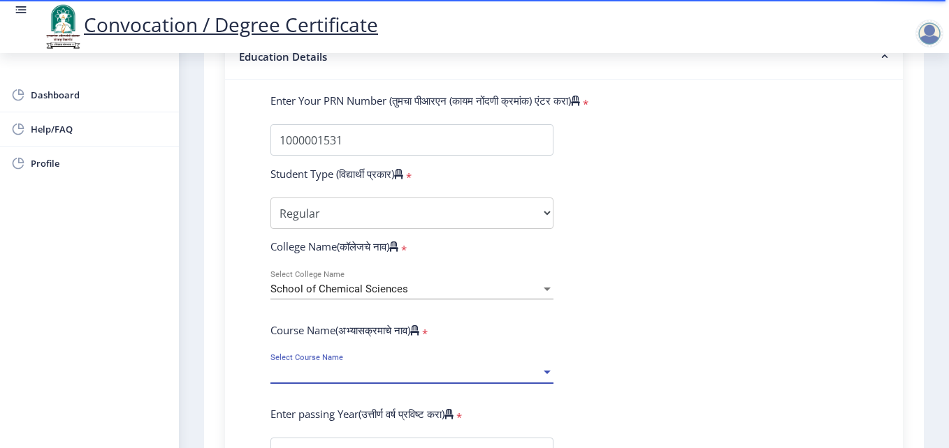
click at [326, 378] on span "Select Course Name" at bounding box center [405, 373] width 270 height 12
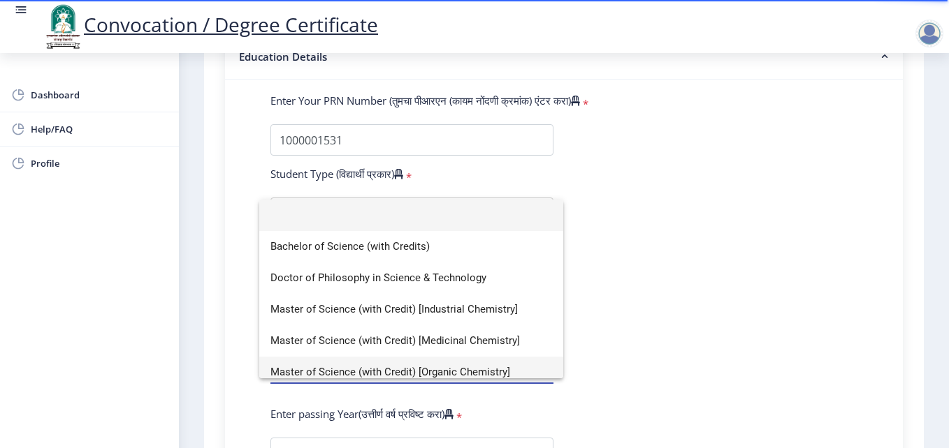
click at [424, 370] on span "Master of Science (with Credit) [Organic Chemistry]" at bounding box center [411, 372] width 282 height 31
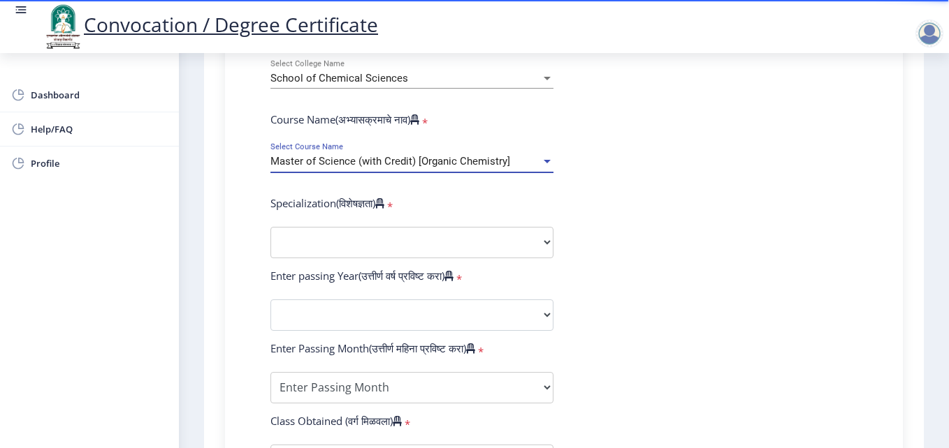
scroll to position [559, 0]
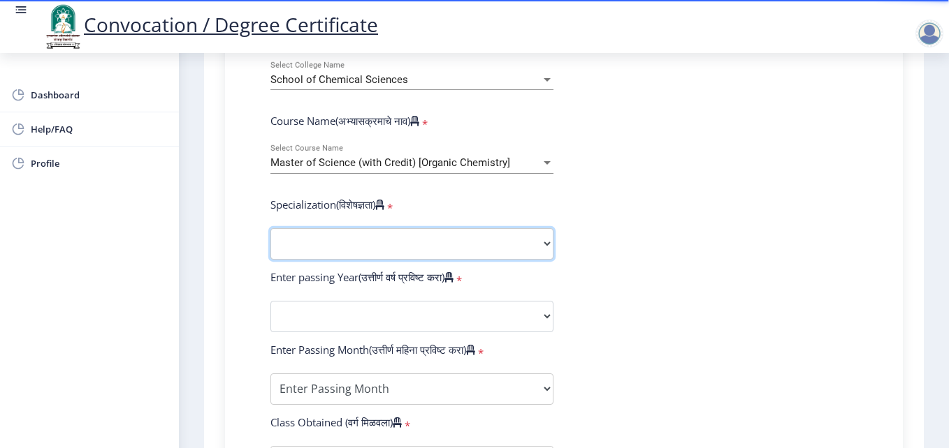
click at [363, 244] on select "Specialization Physics (Material Science) Mathematics Microbiology Organic Chem…" at bounding box center [411, 243] width 283 height 31
select select "Organic Chemistry"
click at [270, 228] on select "Specialization Physics (Material Science) Mathematics Microbiology Organic Chem…" at bounding box center [411, 243] width 283 height 31
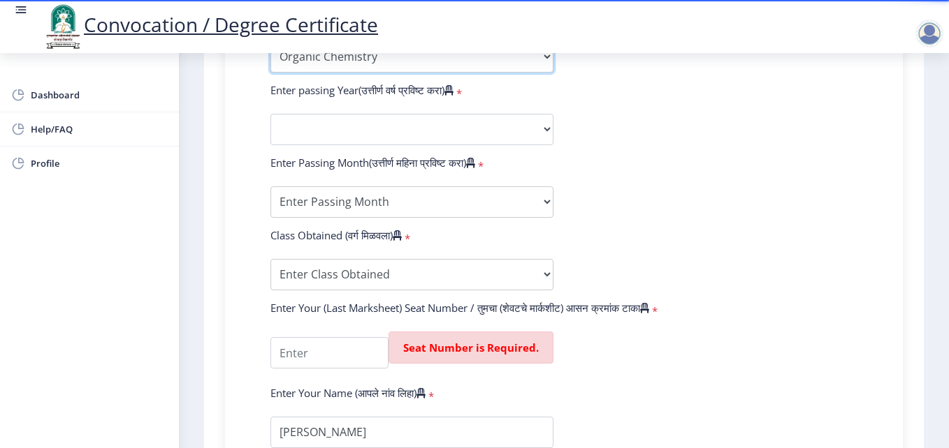
scroll to position [768, 0]
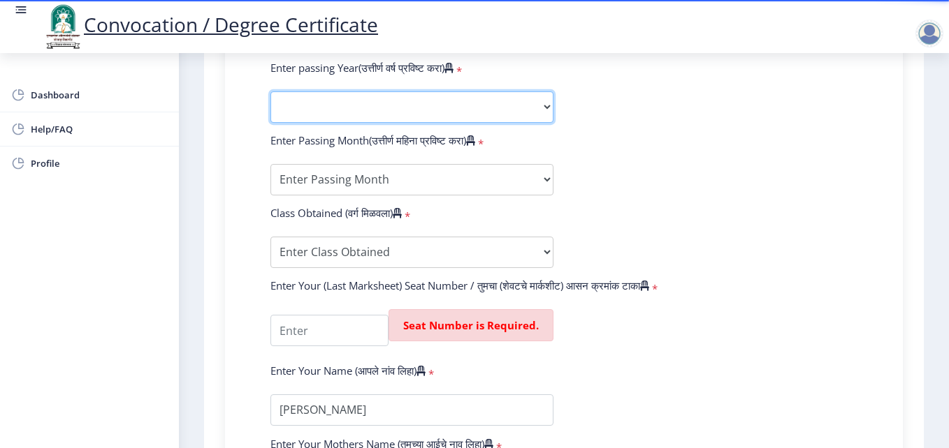
click at [509, 102] on select "2025 2024 2023 2022 2021 2020 2019 2018 2017 2016 2015 2014 2013 2012 2011 2010…" at bounding box center [411, 107] width 283 height 31
select select "2012"
click at [270, 92] on select "2025 2024 2023 2022 2021 2020 2019 2018 2017 2016 2015 2014 2013 2012 2011 2010…" at bounding box center [411, 107] width 283 height 31
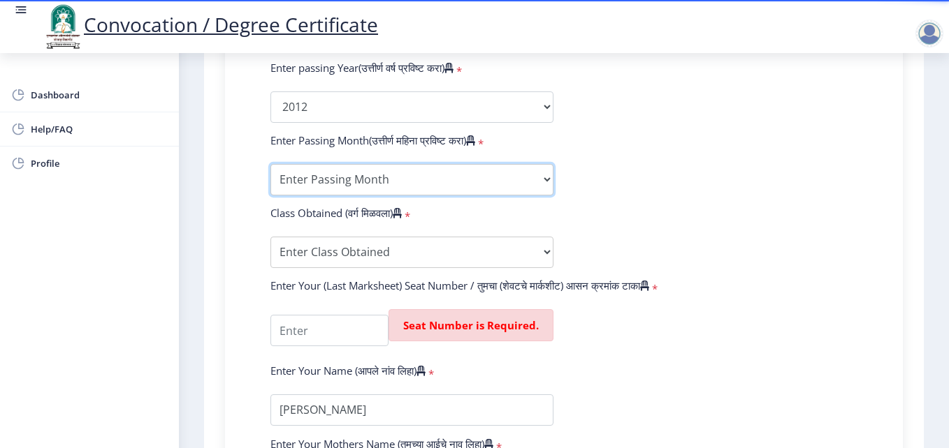
click at [431, 179] on select "Enter Passing Month March April May October November December" at bounding box center [411, 179] width 283 height 31
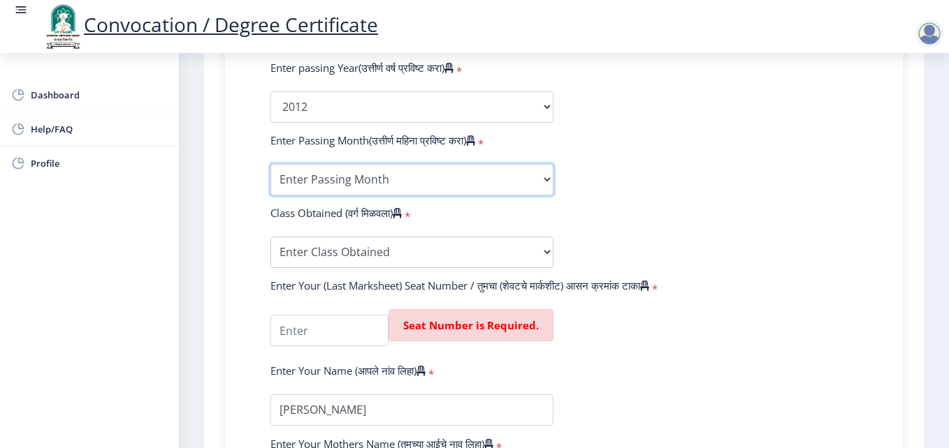
click at [353, 174] on select "Enter Passing Month March April May October November December" at bounding box center [411, 179] width 283 height 31
select select "April"
click at [270, 164] on select "Enter Passing Month March April May October November December" at bounding box center [411, 179] width 283 height 31
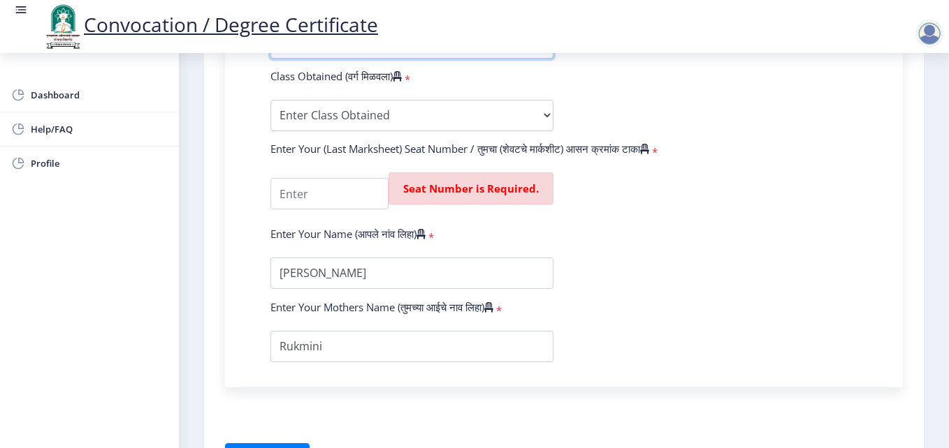
scroll to position [908, 0]
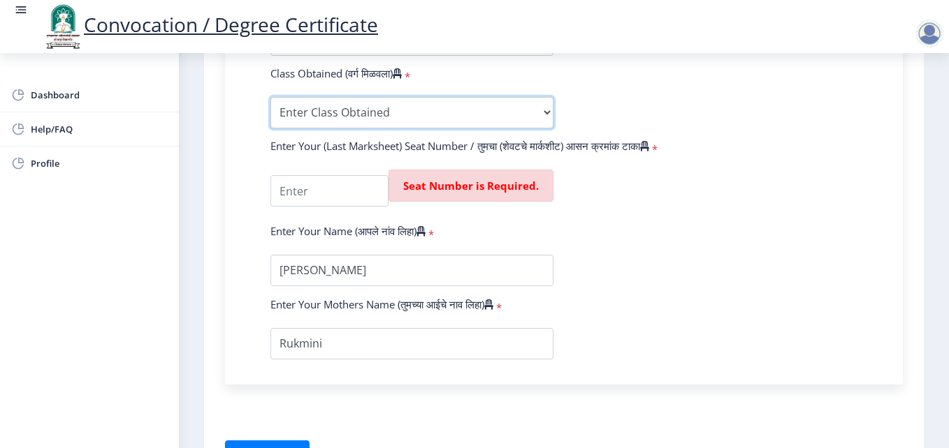
click at [419, 116] on select "Enter Class Obtained FIRST CLASS WITH DISTINCTION FIRST CLASS HIGHER SECOND CLA…" at bounding box center [411, 112] width 283 height 31
select select "FIRST CLASS"
click at [270, 97] on select "Enter Class Obtained FIRST CLASS WITH DISTINCTION FIRST CLASS HIGHER SECOND CLA…" at bounding box center [411, 112] width 283 height 31
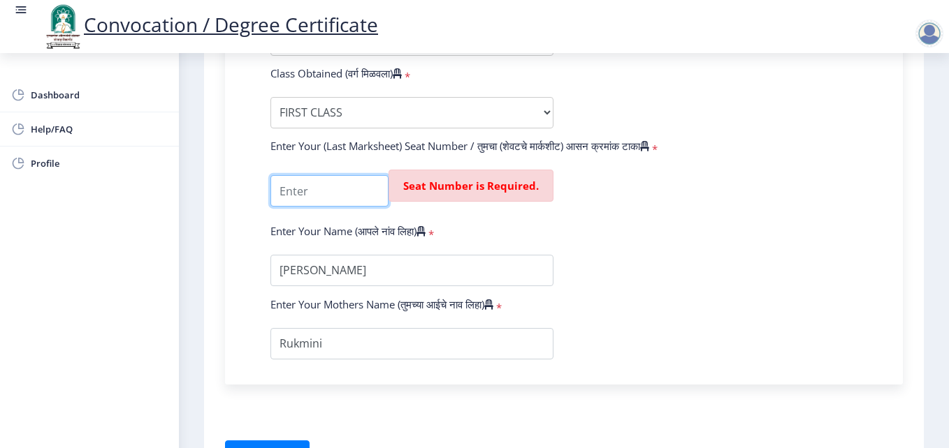
click at [325, 186] on input "textarea" at bounding box center [329, 190] width 118 height 31
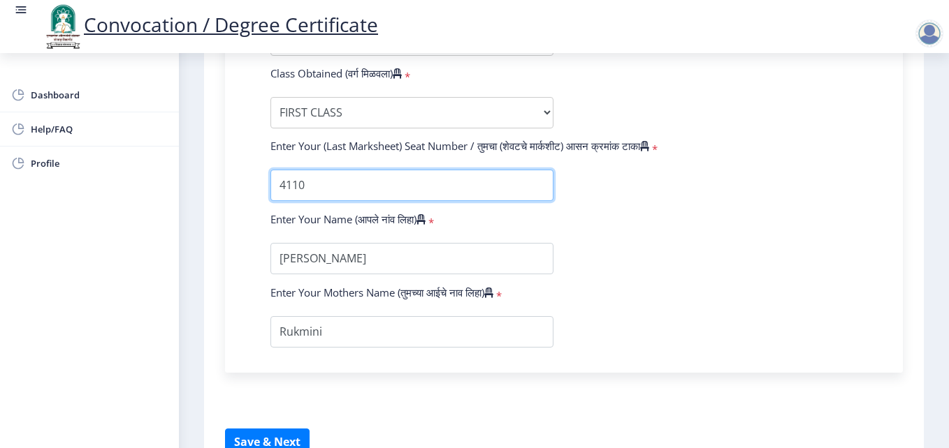
type input "4110"
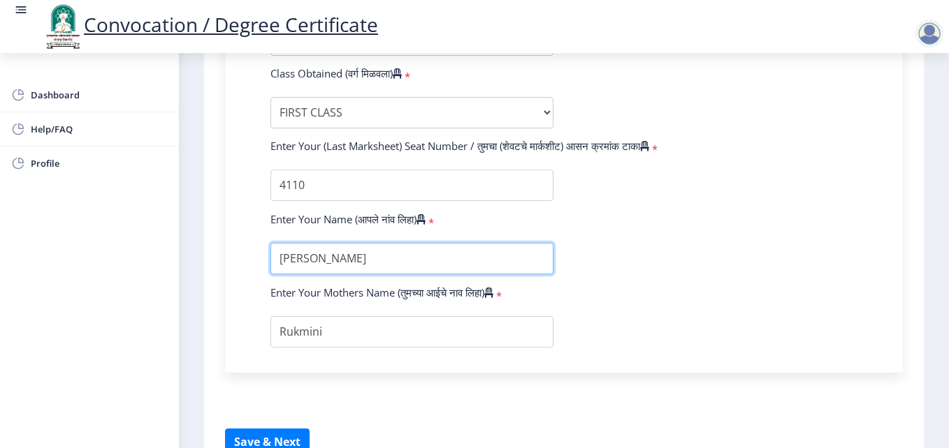
click at [370, 260] on input "textarea" at bounding box center [411, 258] width 283 height 31
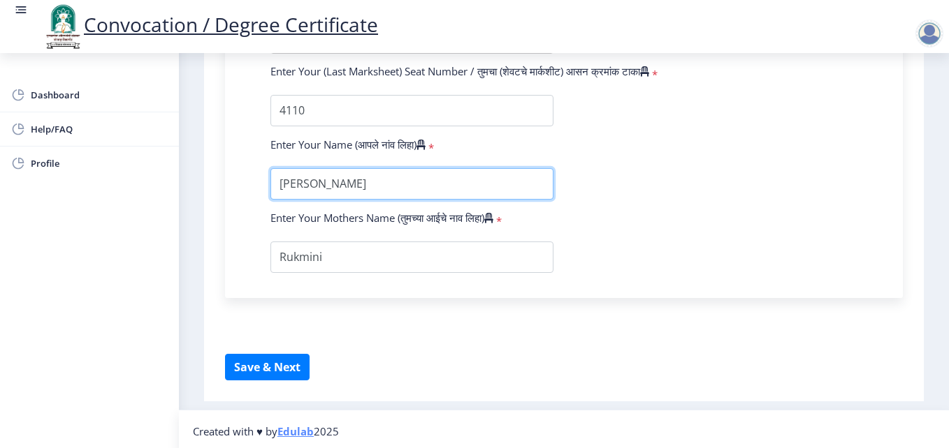
scroll to position [986, 0]
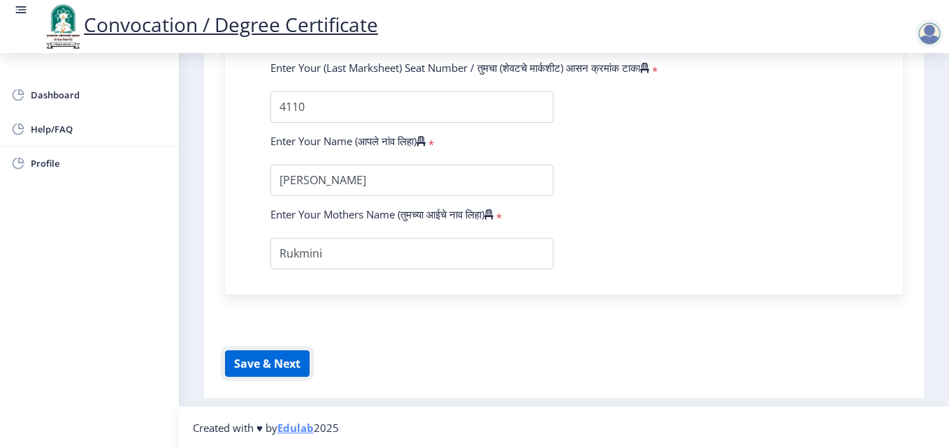
click at [298, 364] on button "Save & Next" at bounding box center [267, 364] width 85 height 27
select select
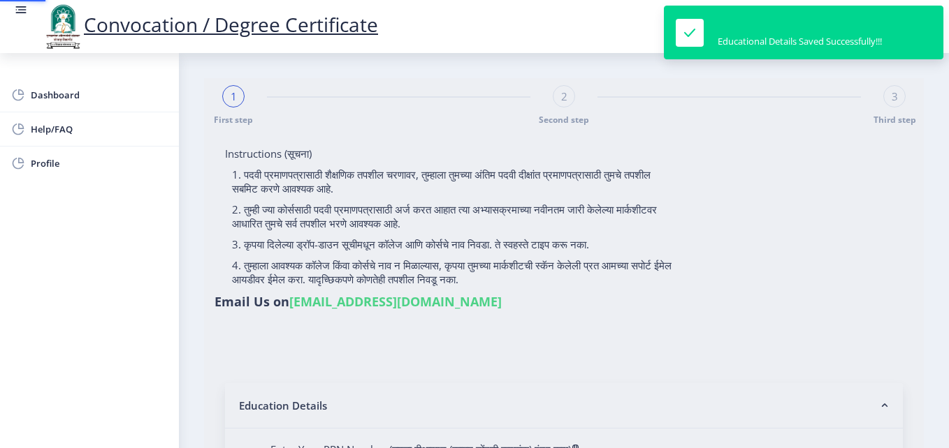
type input "1000001531"
select select "Regular"
select select "2012"
select select "April"
select select "FIRST CLASS"
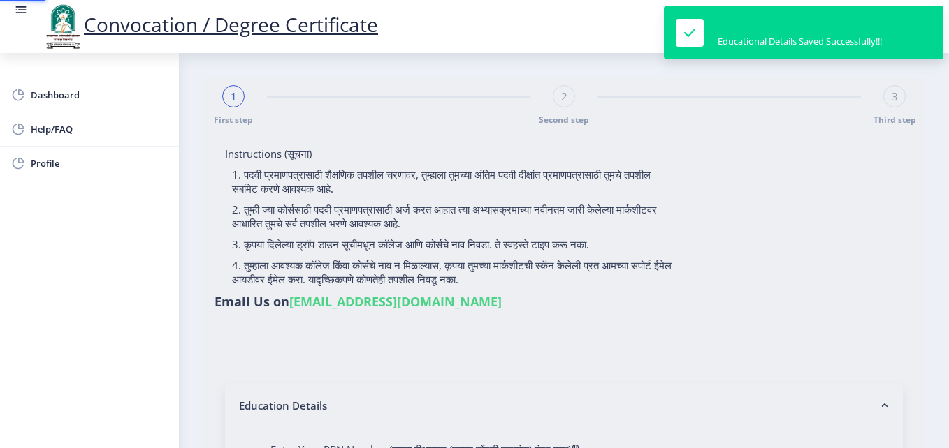
type input "4110"
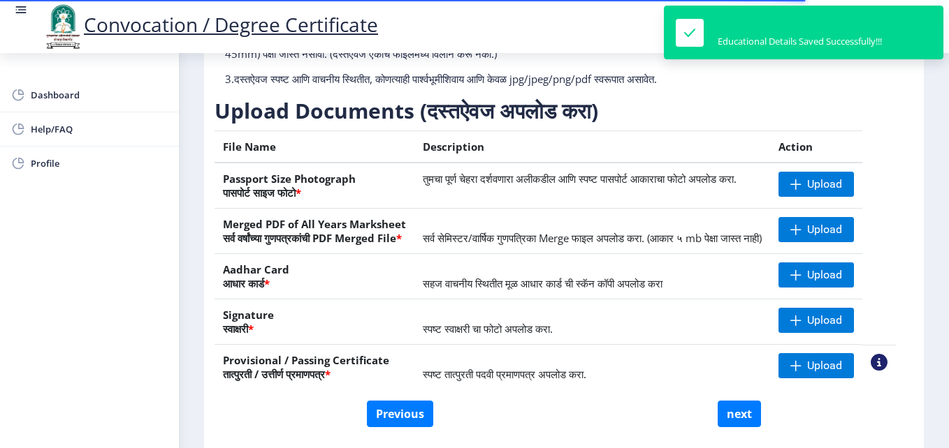
scroll to position [210, 0]
